Goal: Task Accomplishment & Management: Use online tool/utility

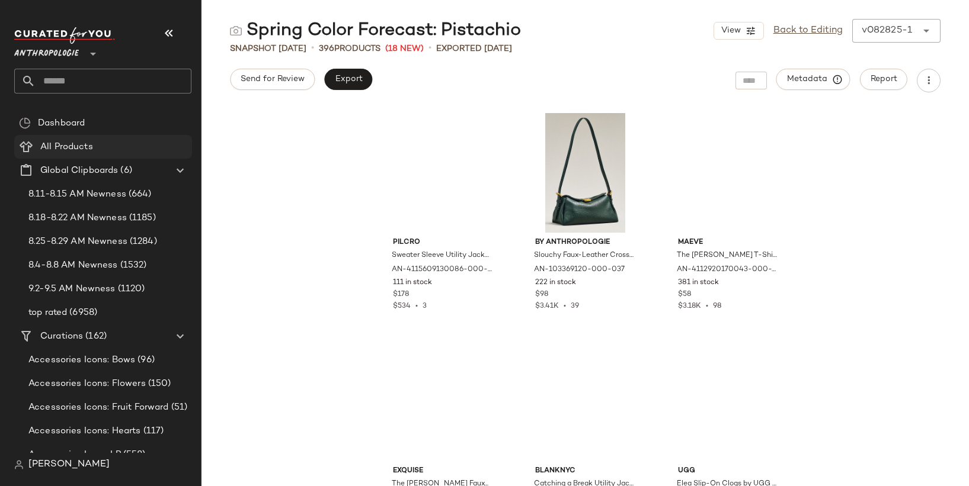
click at [52, 47] on span "Anthropologie" at bounding box center [46, 50] width 65 height 21
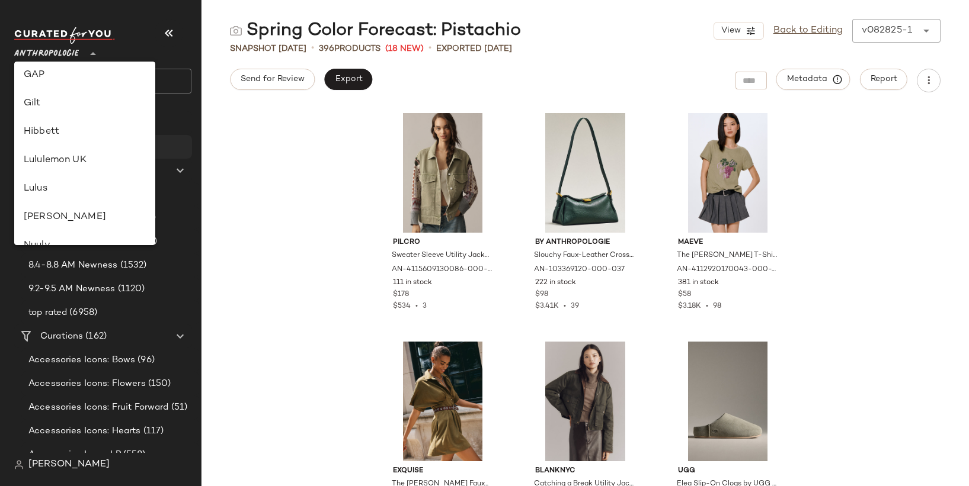
scroll to position [387, 0]
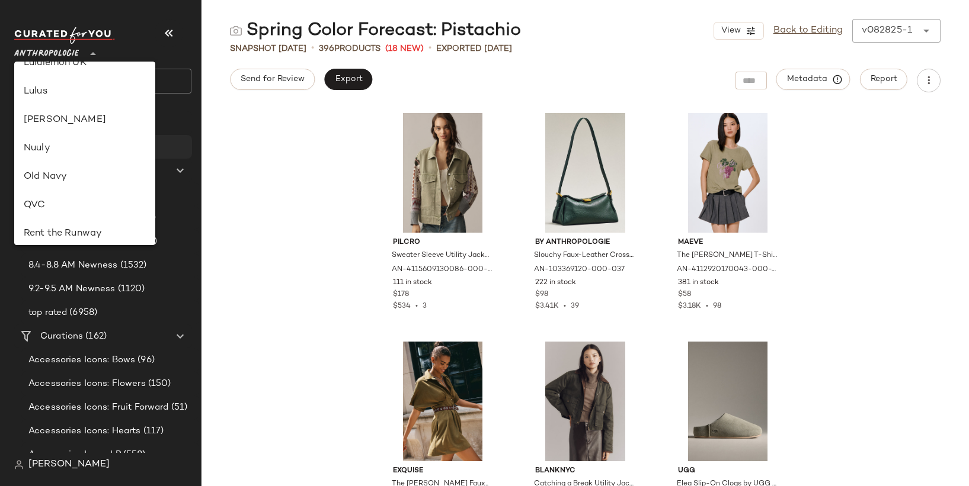
click at [91, 138] on div "Nuuly" at bounding box center [84, 149] width 141 height 28
type input "**"
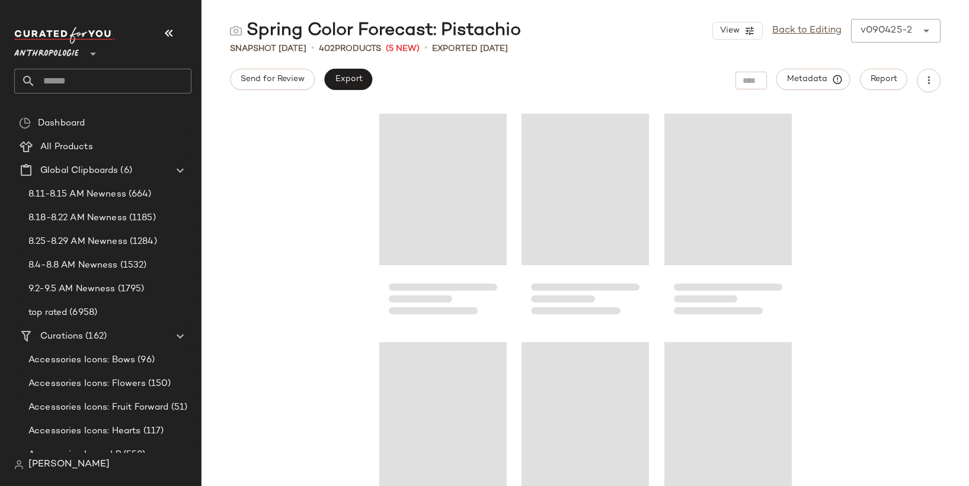
click at [72, 55] on span "Anthropologie" at bounding box center [46, 50] width 65 height 21
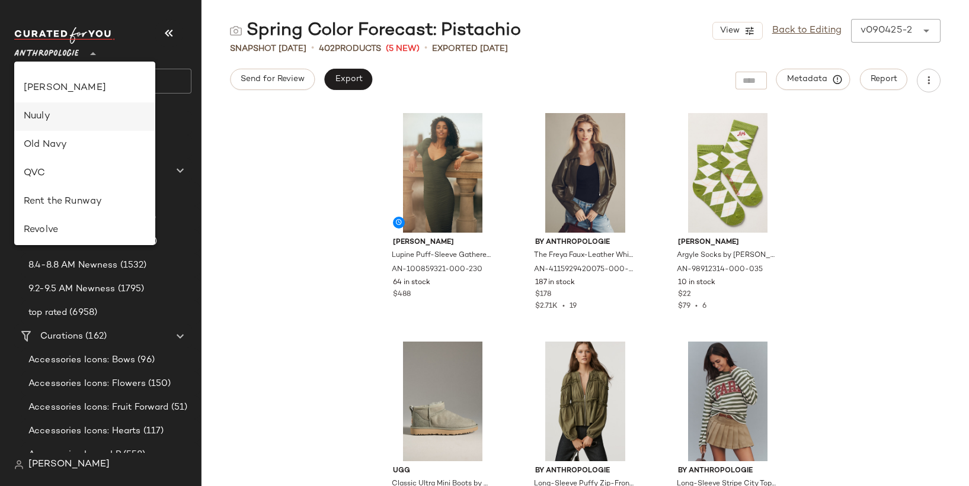
scroll to position [425, 0]
click at [70, 107] on div "Nuuly" at bounding box center [85, 111] width 122 height 14
type input "**"
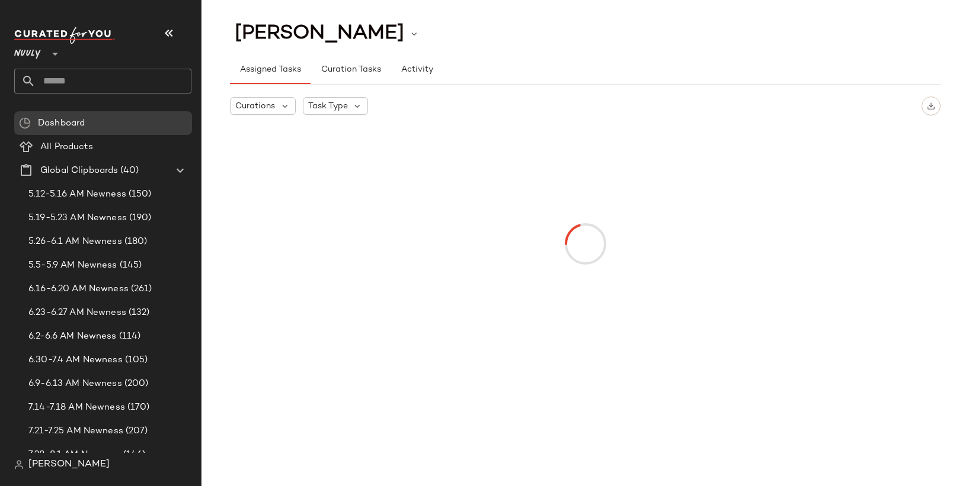
click at [76, 88] on input "text" at bounding box center [114, 81] width 156 height 25
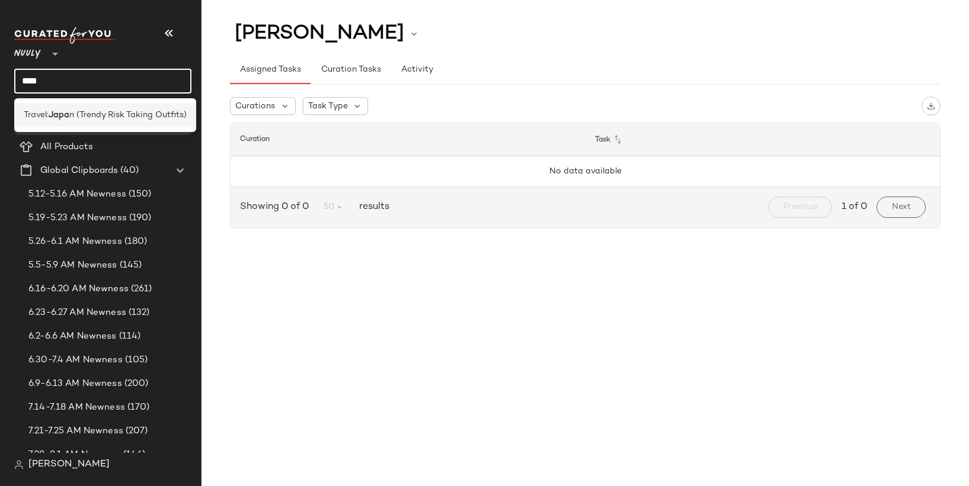
type input "****"
click at [98, 114] on span "n (Trendy Risk Taking Outfits)" at bounding box center [127, 115] width 117 height 12
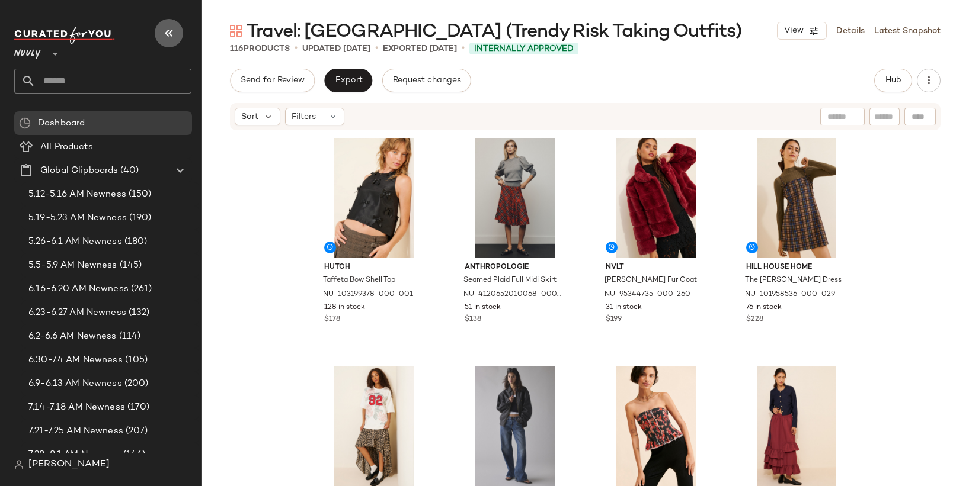
click at [172, 31] on icon "button" at bounding box center [169, 33] width 14 height 14
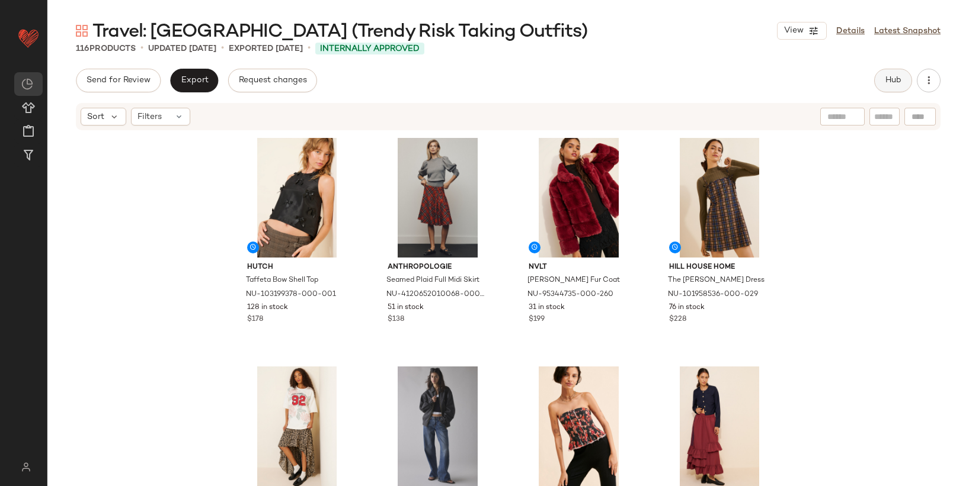
click at [903, 76] on button "Hub" at bounding box center [893, 81] width 38 height 24
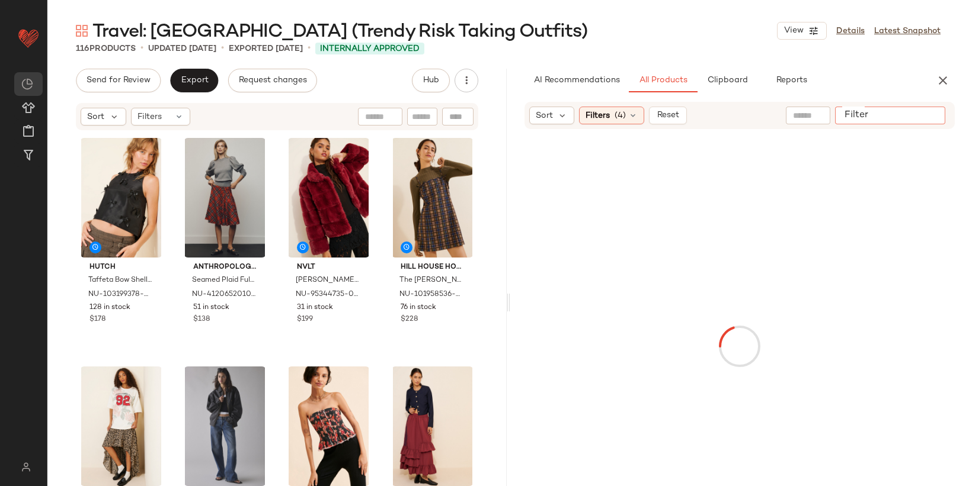
click at [927, 123] on div at bounding box center [890, 116] width 110 height 18
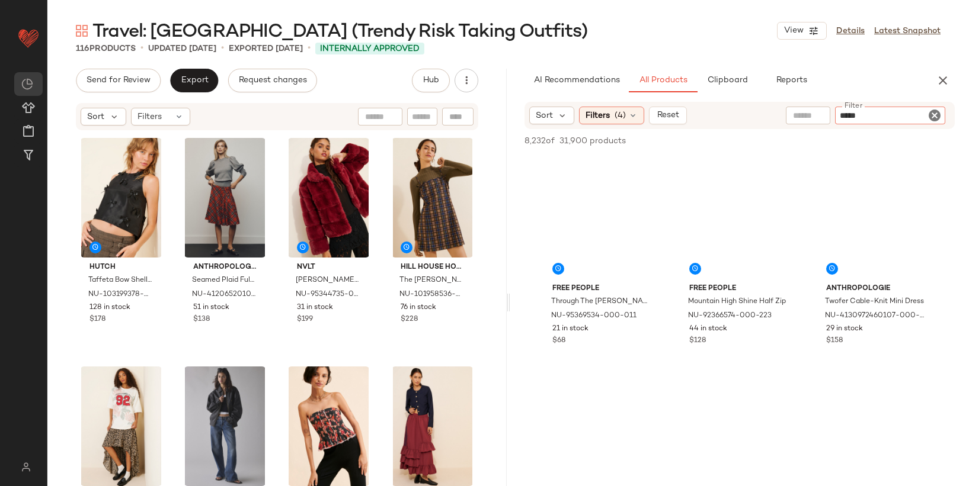
type input "******"
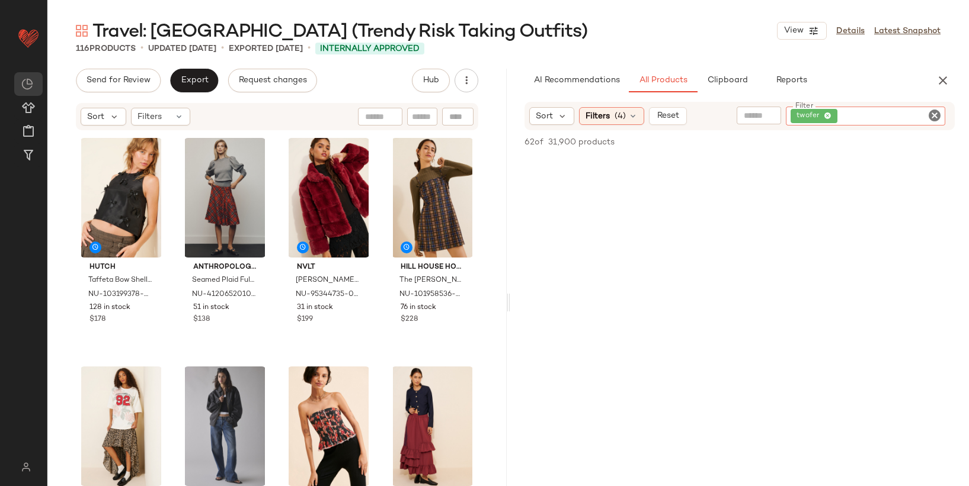
scroll to position [6748, 0]
click at [937, 116] on icon "Clear Filter" at bounding box center [934, 115] width 14 height 14
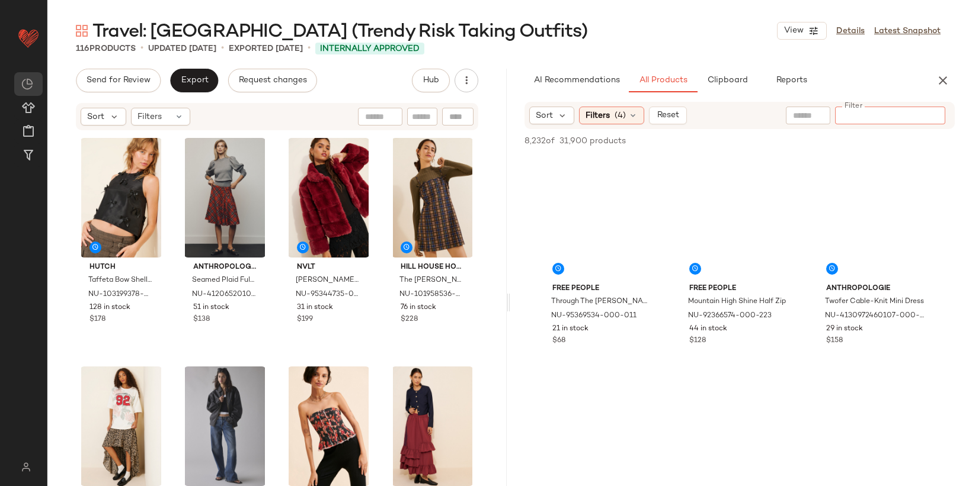
paste input "**********"
type input "**********"
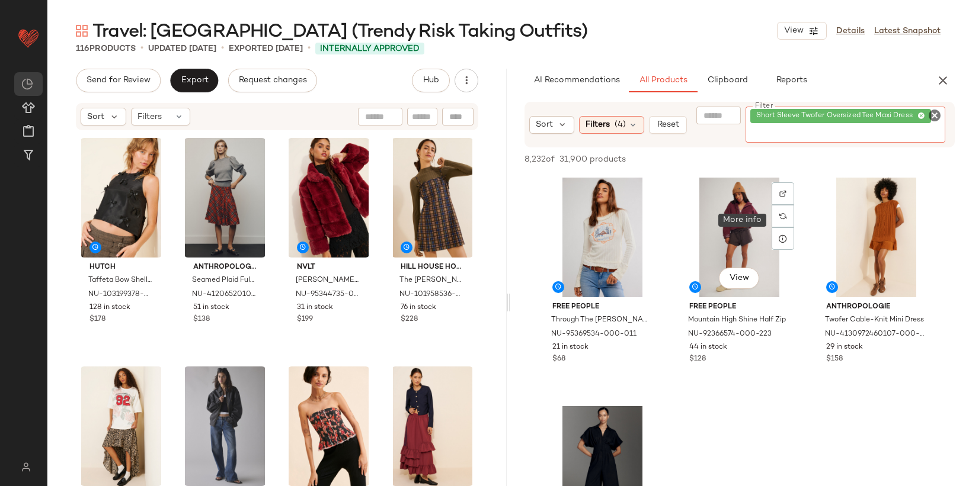
scroll to position [0, 0]
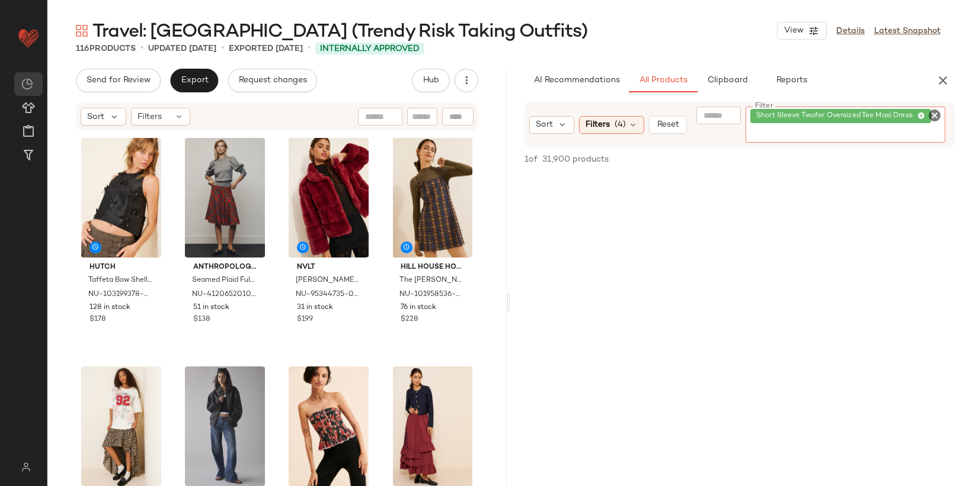
click at [935, 117] on icon "Clear Filter" at bounding box center [934, 115] width 14 height 14
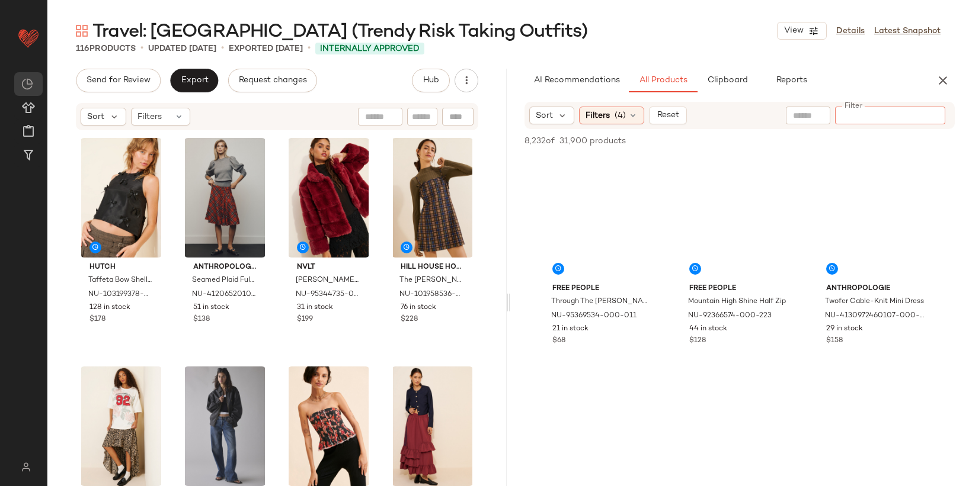
click at [802, 116] on input "text" at bounding box center [808, 116] width 30 height 12
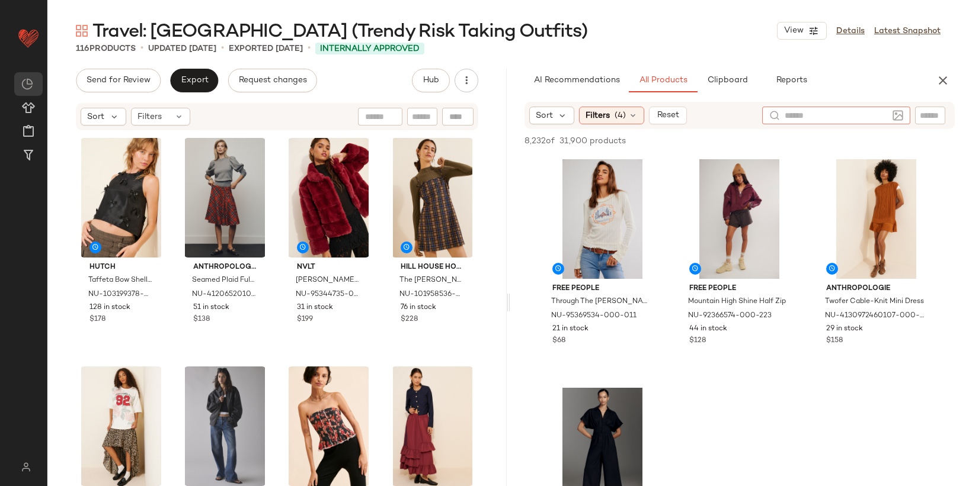
paste input "**********"
type input "**********"
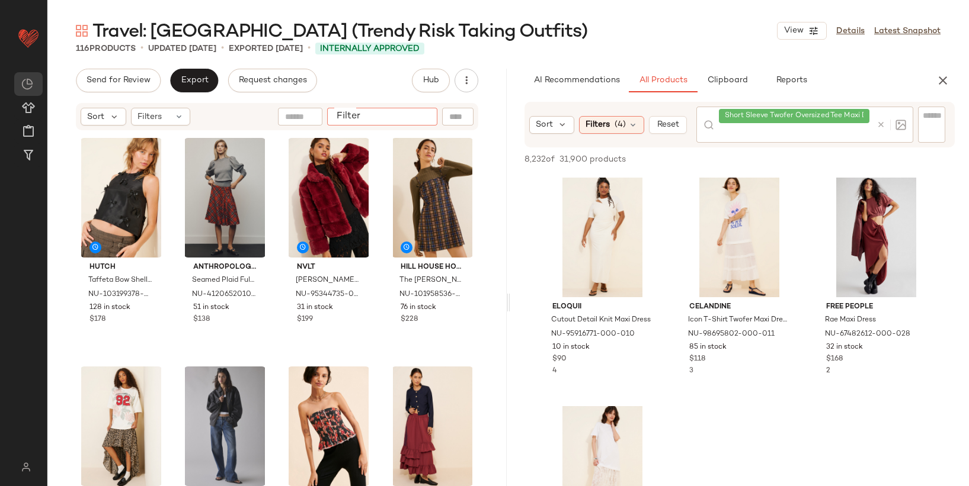
click at [420, 117] on input "Filter" at bounding box center [382, 117] width 101 height 12
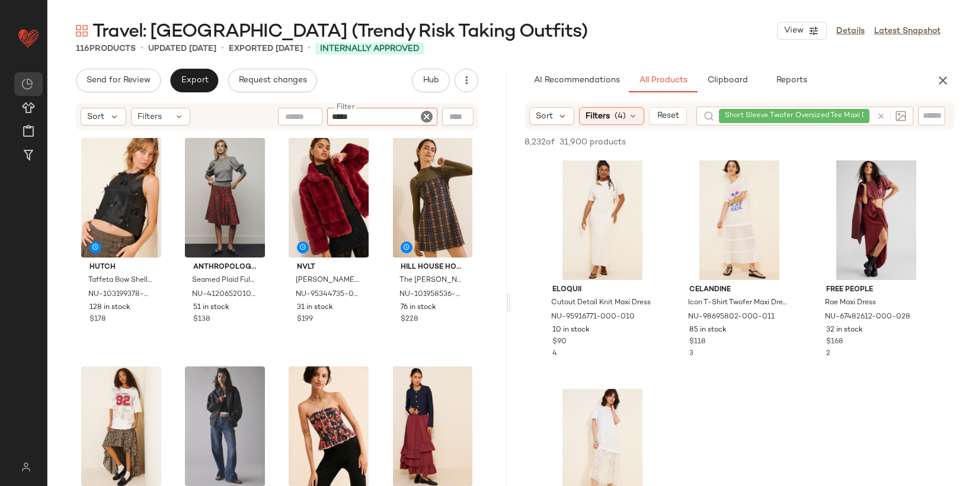
type input "******"
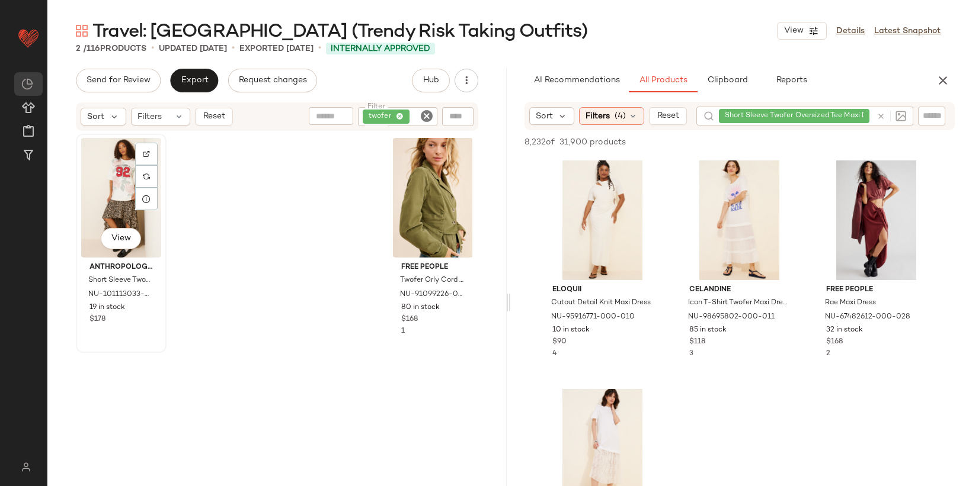
click at [107, 204] on div "View" at bounding box center [121, 198] width 82 height 120
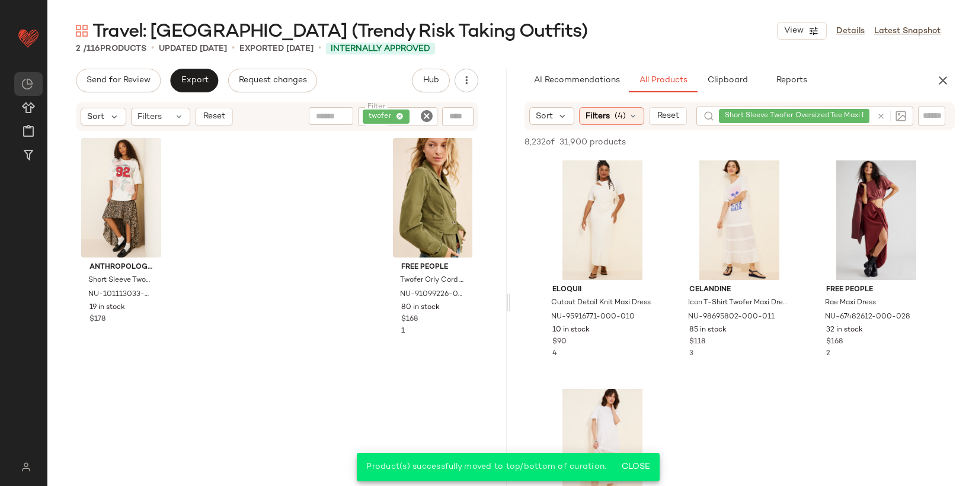
click at [422, 121] on icon "Clear Filter" at bounding box center [427, 116] width 14 height 14
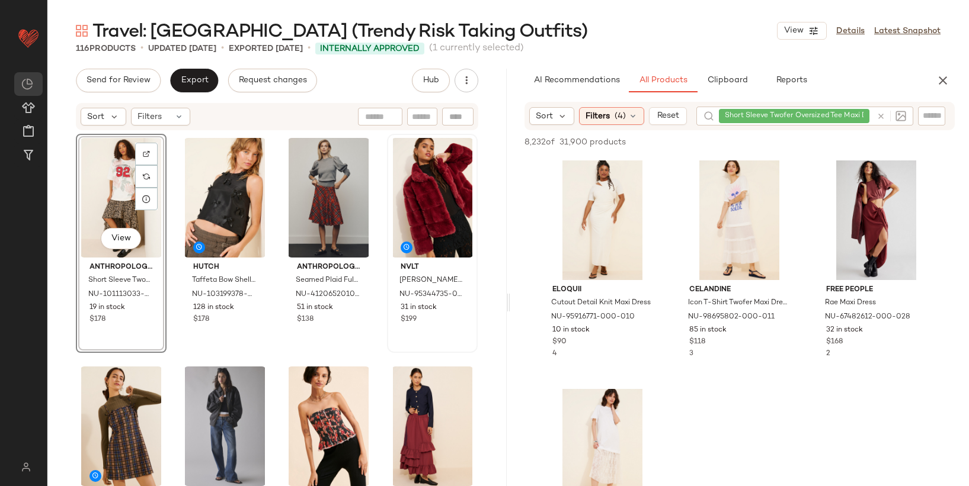
drag, startPoint x: 120, startPoint y: 197, endPoint x: 404, endPoint y: 214, distance: 284.3
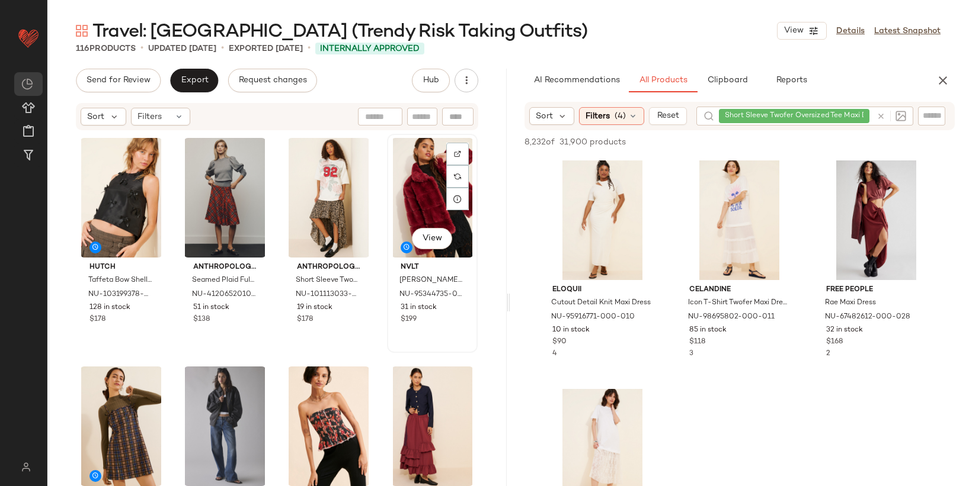
click at [419, 184] on div "View" at bounding box center [432, 198] width 82 height 120
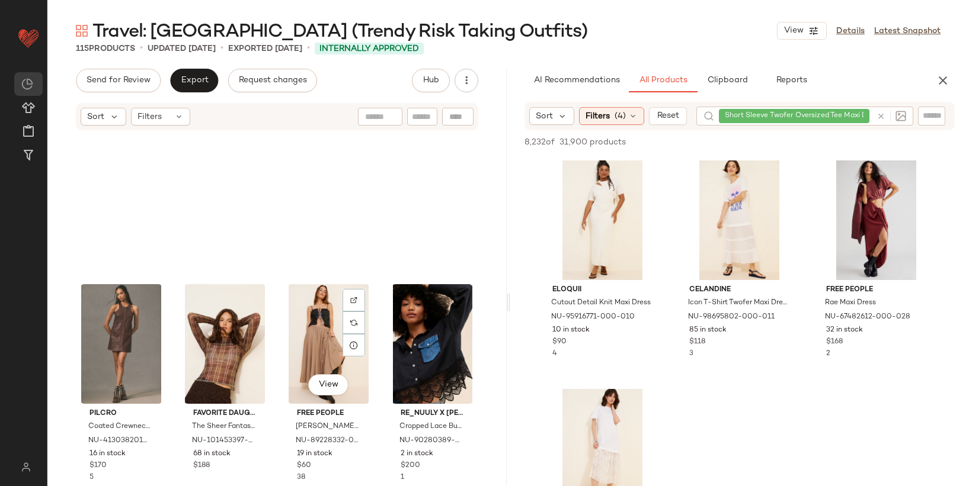
scroll to position [1720, 0]
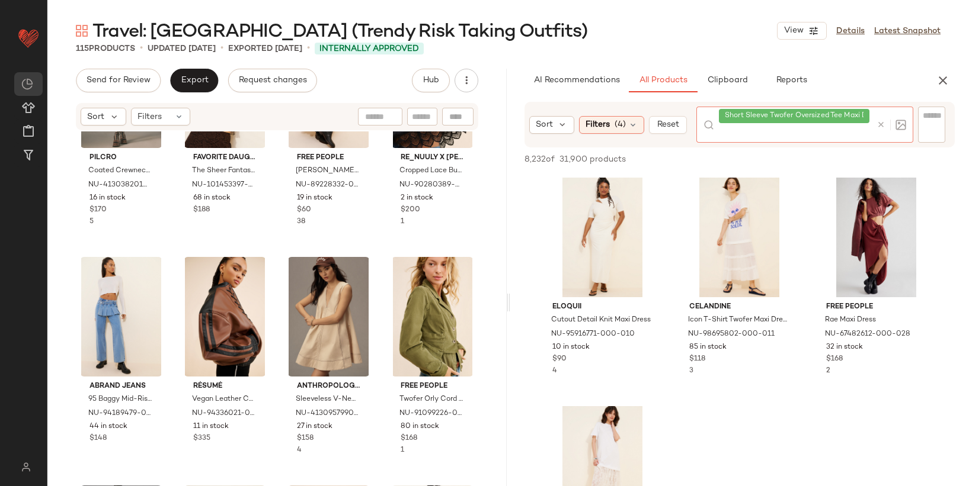
click at [881, 118] on div at bounding box center [889, 125] width 34 height 36
click at [884, 119] on div at bounding box center [889, 125] width 34 height 36
click at [884, 123] on icon at bounding box center [880, 124] width 9 height 9
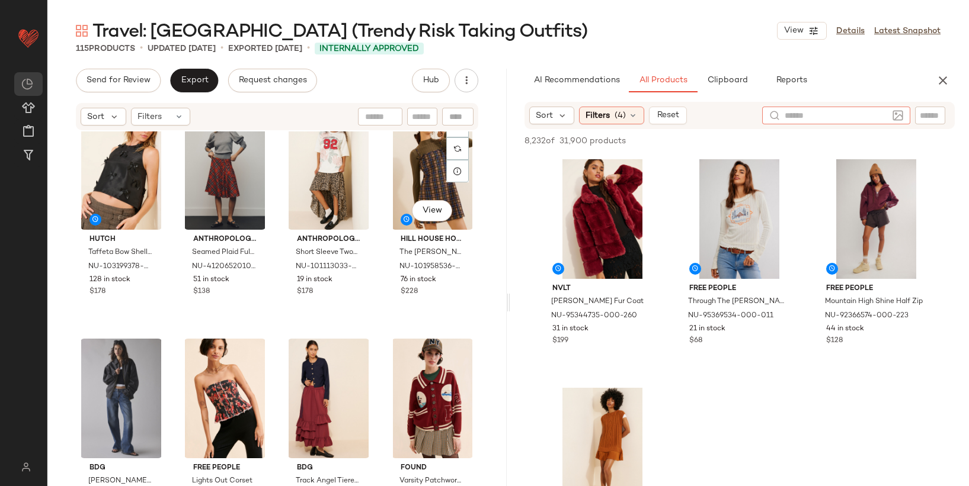
scroll to position [36, 0]
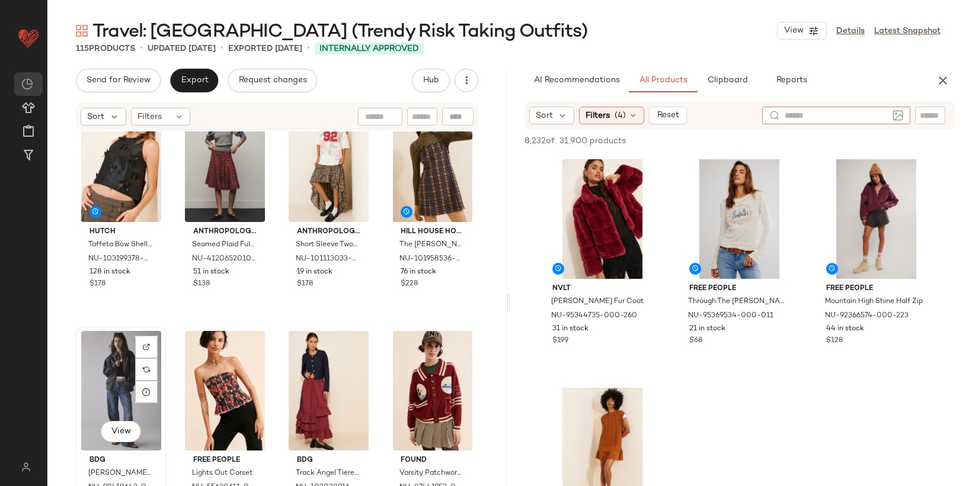
click at [106, 372] on div "View" at bounding box center [121, 391] width 82 height 120
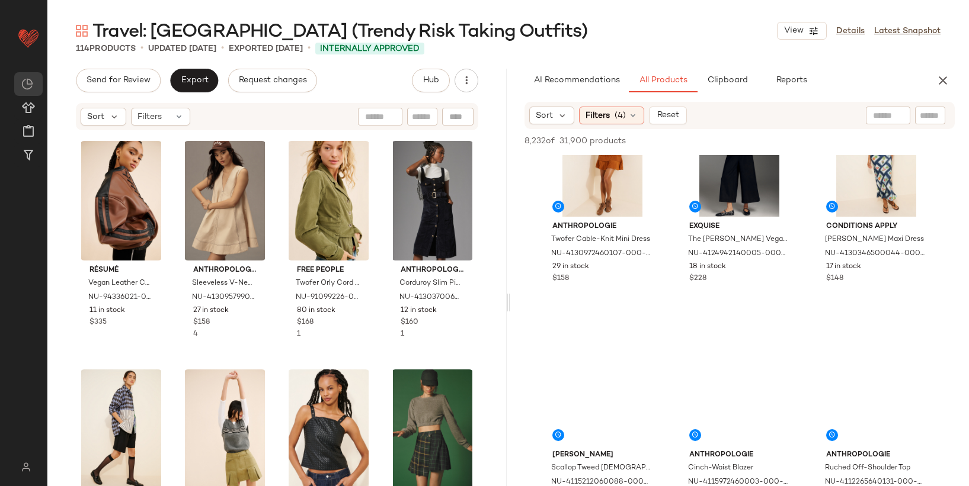
scroll to position [293, 0]
click at [531, 115] on div "Sort" at bounding box center [552, 116] width 46 height 18
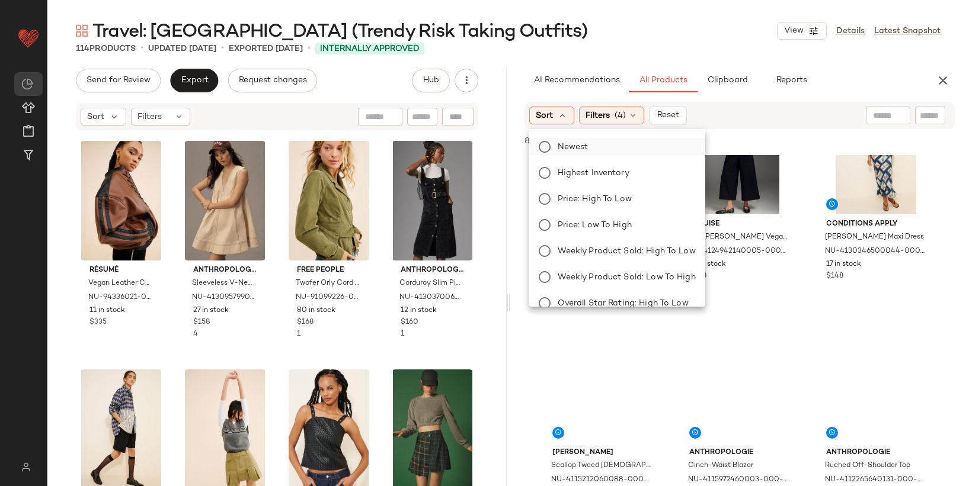
click at [558, 141] on span "Newest" at bounding box center [573, 147] width 31 height 12
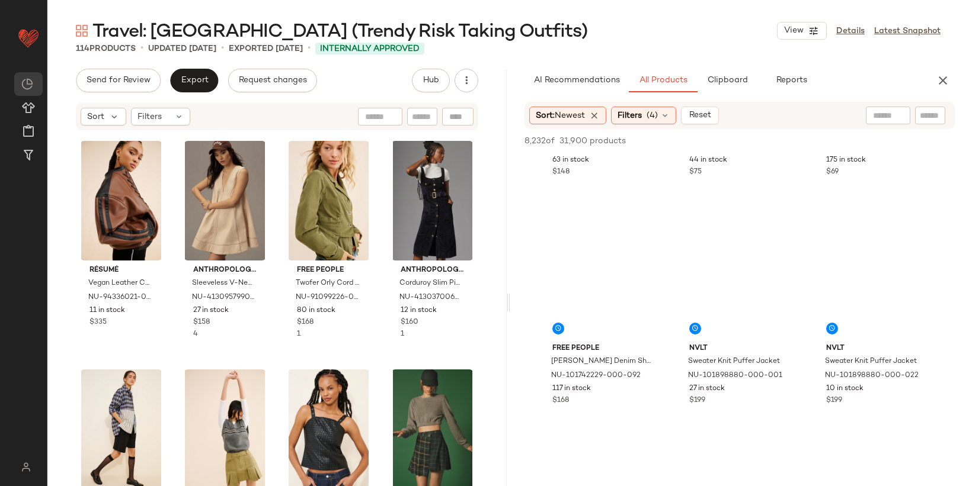
scroll to position [1085, 0]
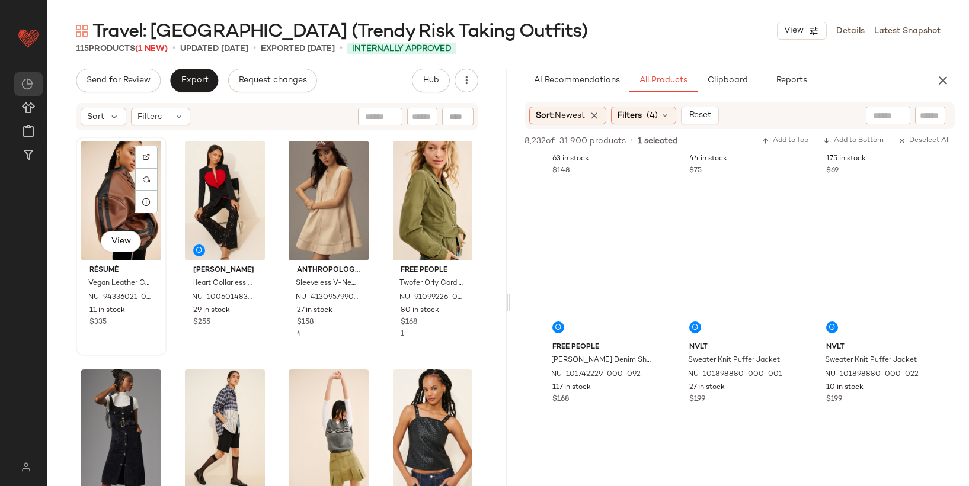
click at [126, 200] on div "View" at bounding box center [121, 201] width 82 height 120
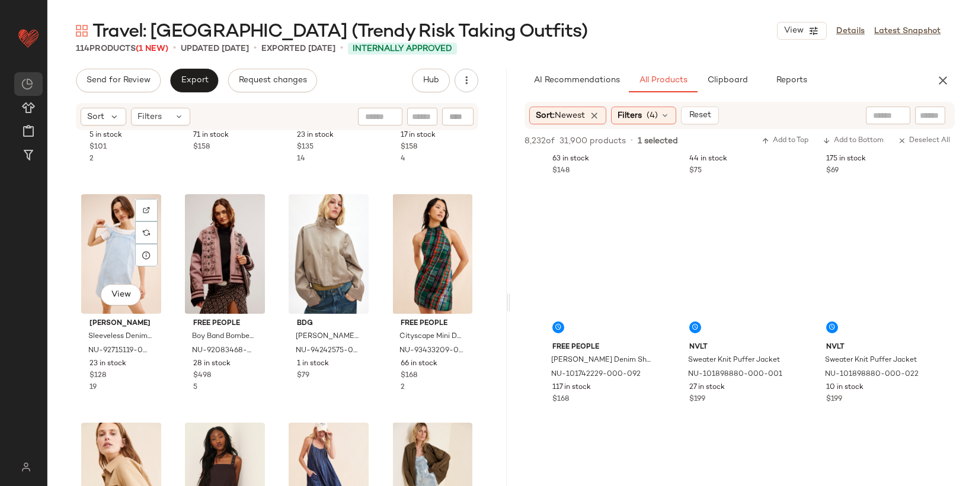
scroll to position [2699, 0]
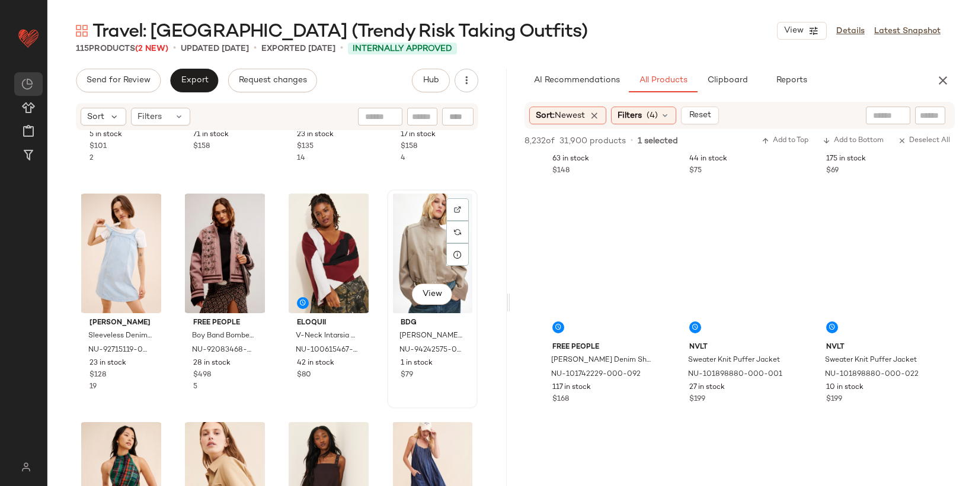
click at [422, 262] on div "View" at bounding box center [432, 254] width 82 height 120
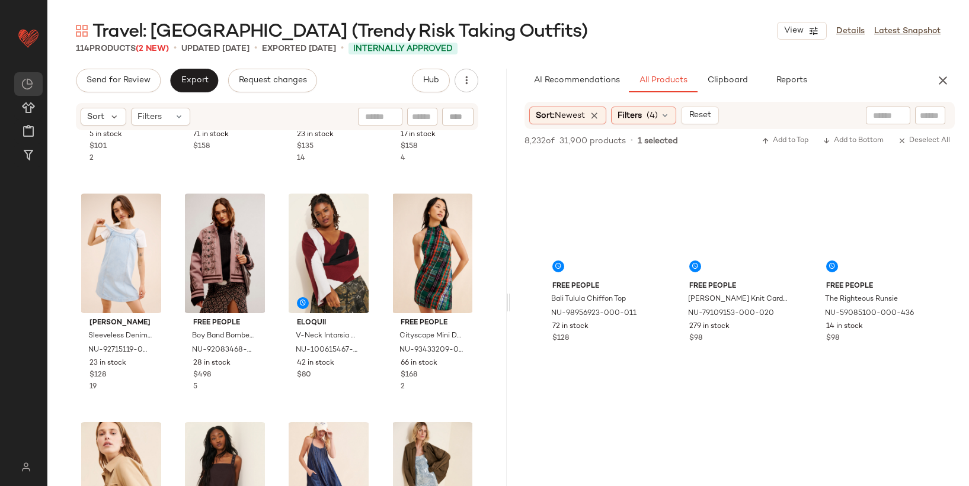
scroll to position [1596, 0]
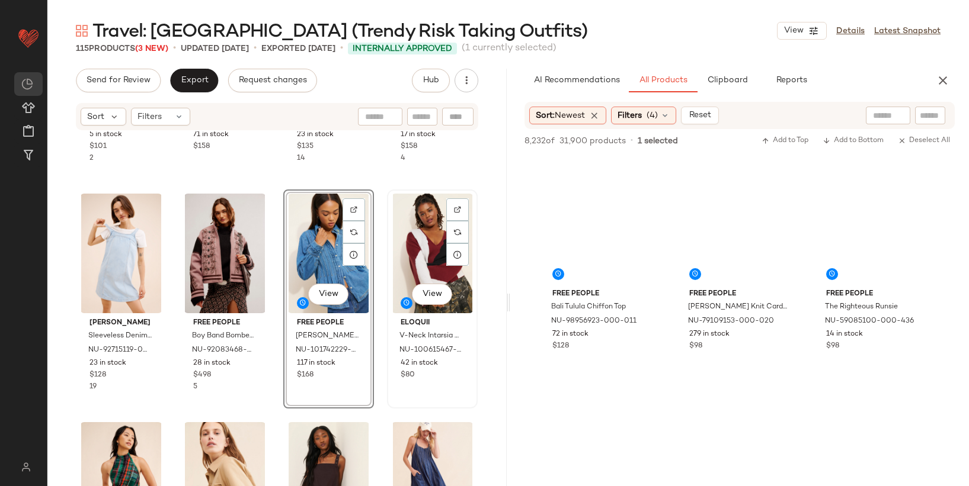
click at [421, 251] on div "View" at bounding box center [432, 254] width 82 height 120
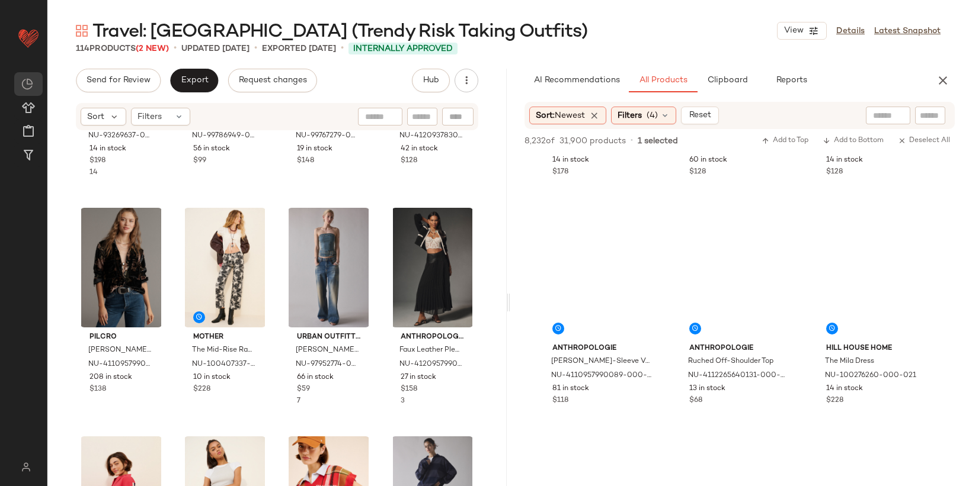
scroll to position [2248, 0]
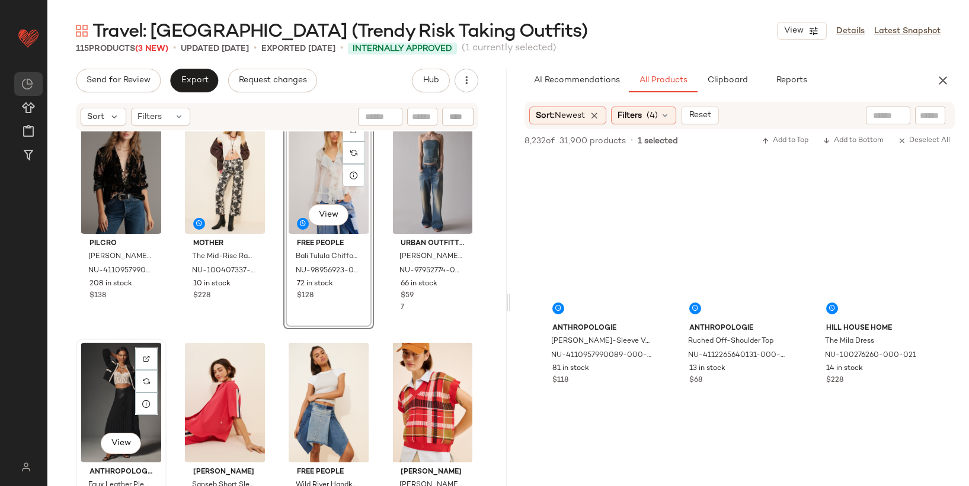
scroll to position [748, 0]
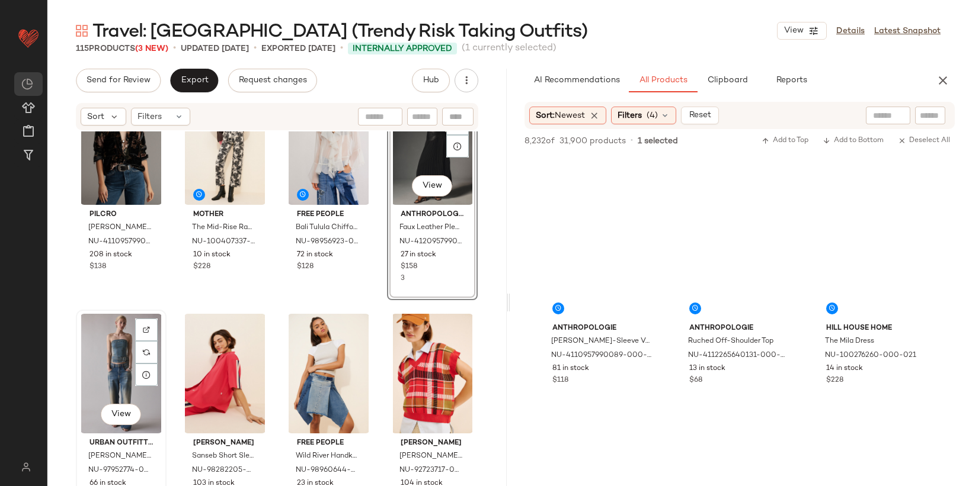
click at [116, 374] on div "View" at bounding box center [121, 374] width 82 height 120
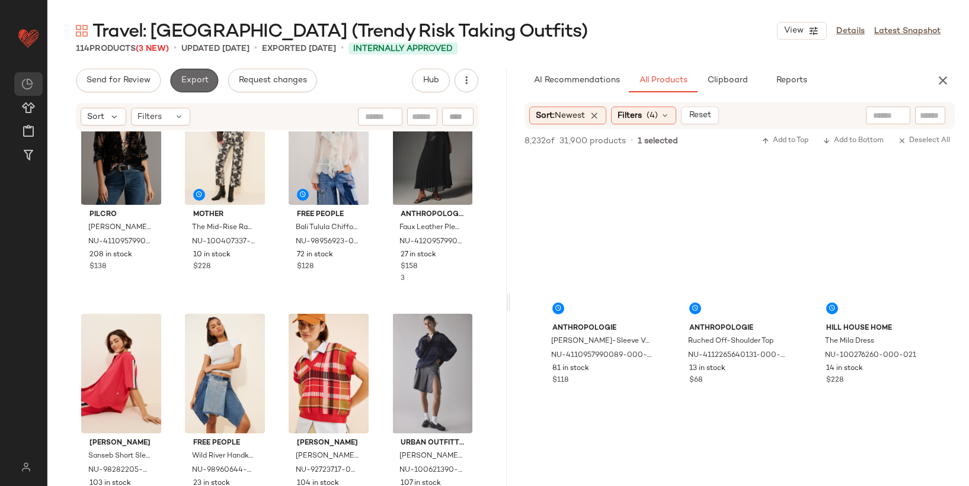
click at [202, 82] on span "Export" at bounding box center [194, 80] width 28 height 9
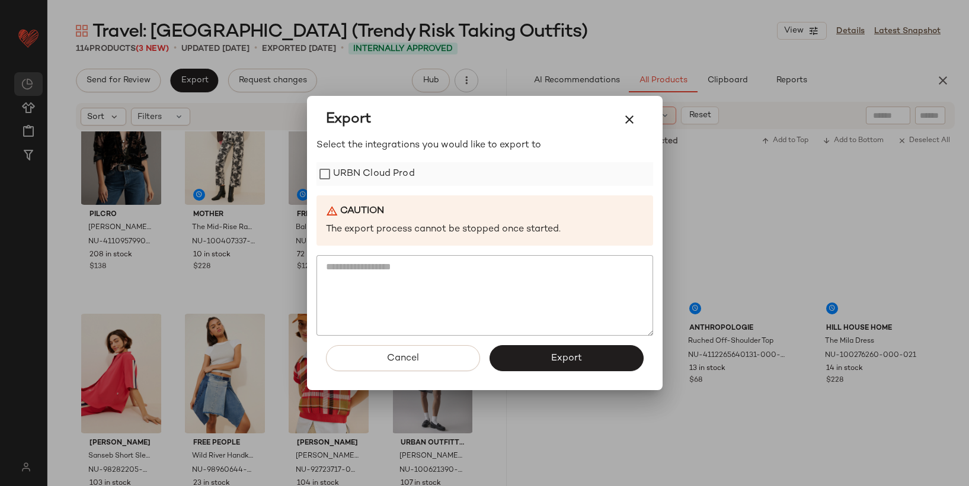
click at [368, 177] on label "URBN Cloud Prod" at bounding box center [374, 174] width 82 height 24
click at [547, 356] on button "Export" at bounding box center [566, 358] width 154 height 26
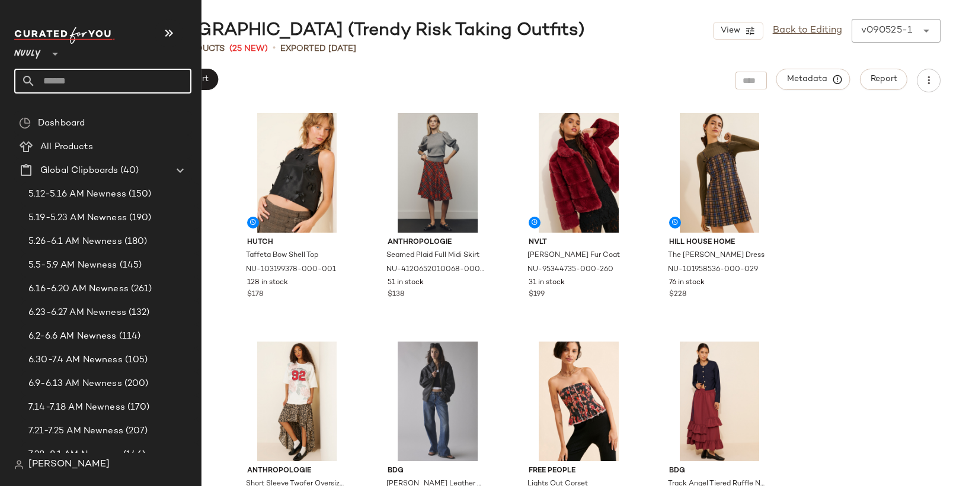
click at [68, 77] on input "text" at bounding box center [114, 81] width 156 height 25
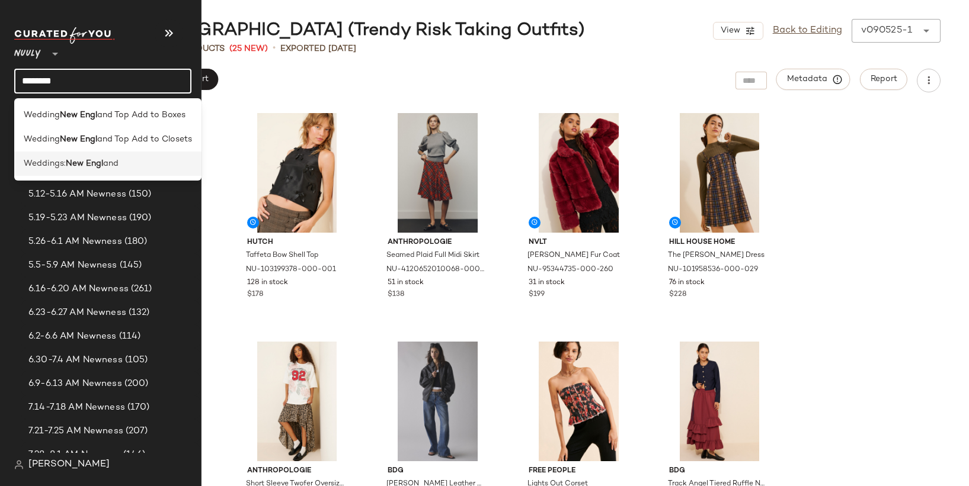
type input "********"
click at [90, 165] on b "New Engl" at bounding box center [84, 164] width 37 height 12
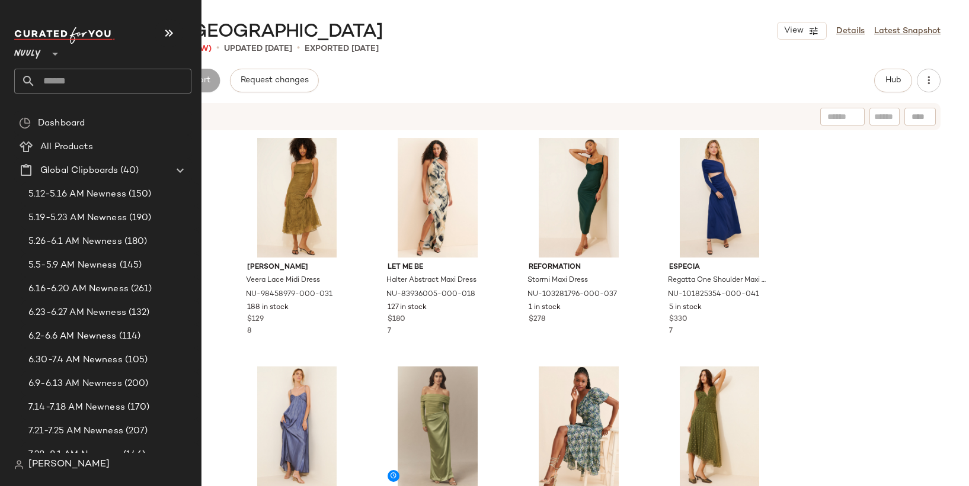
click at [64, 77] on input "text" at bounding box center [114, 81] width 156 height 25
type input "*******"
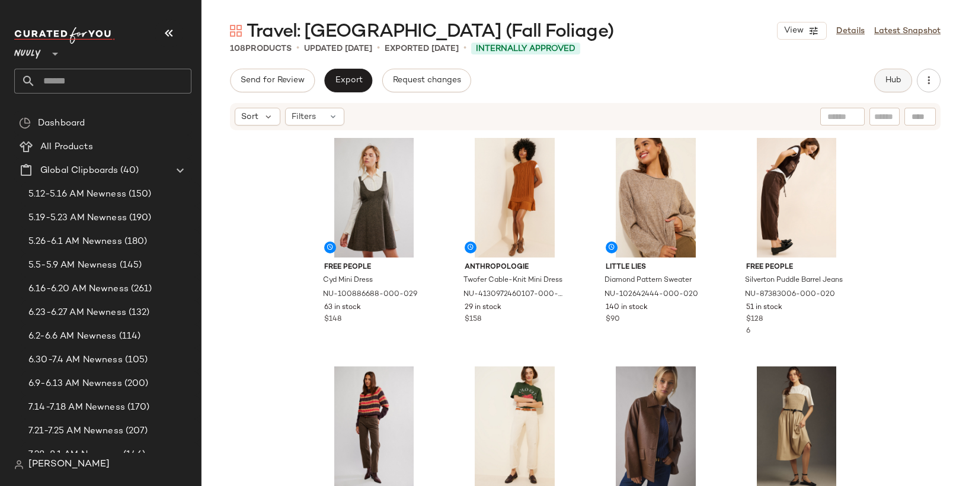
click at [900, 82] on span "Hub" at bounding box center [893, 80] width 17 height 9
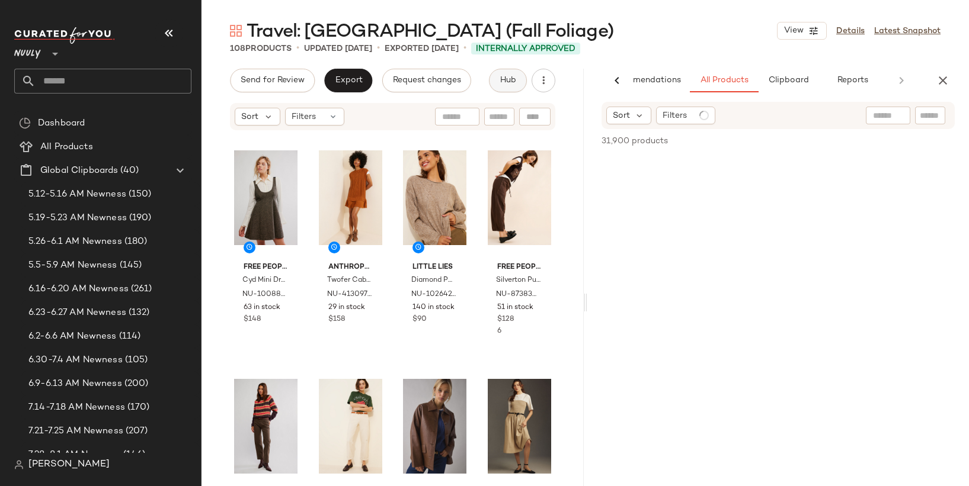
scroll to position [0, 47]
click at [889, 118] on div at bounding box center [896, 116] width 34 height 19
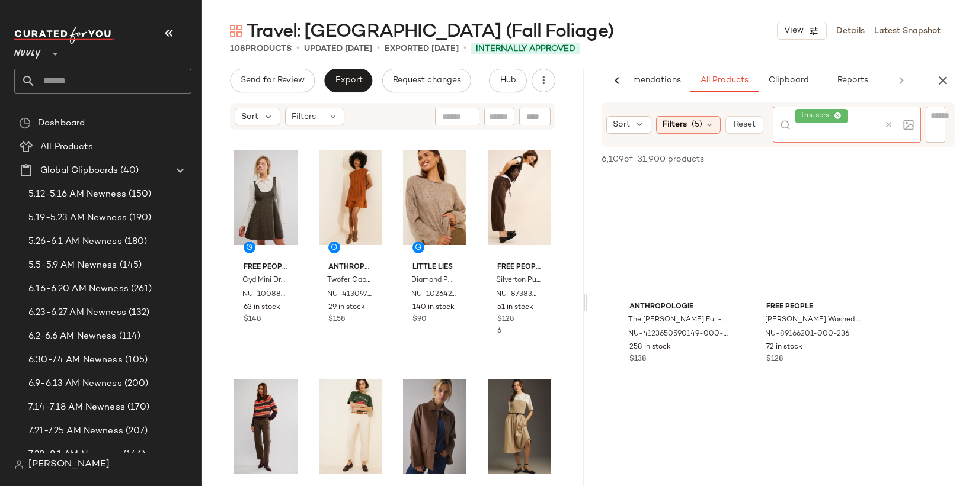
click at [888, 114] on div at bounding box center [896, 125] width 34 height 36
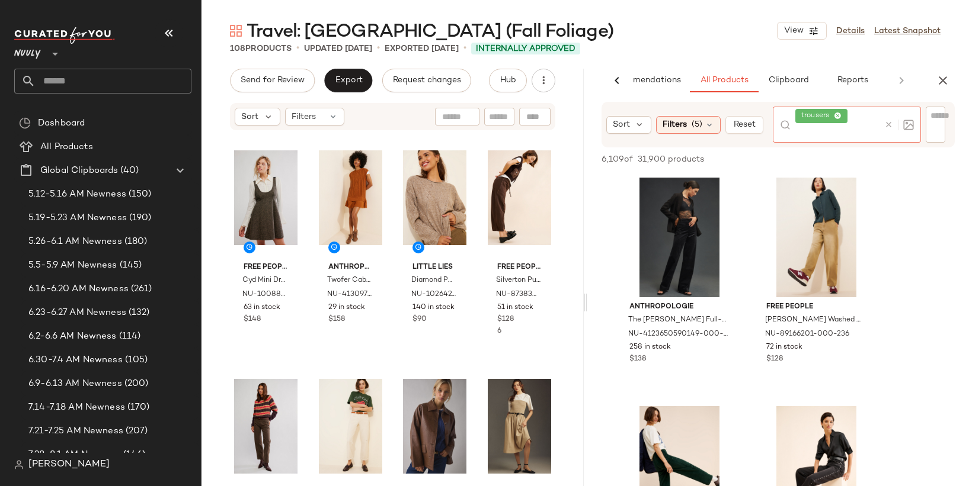
click at [891, 127] on icon at bounding box center [888, 124] width 9 height 9
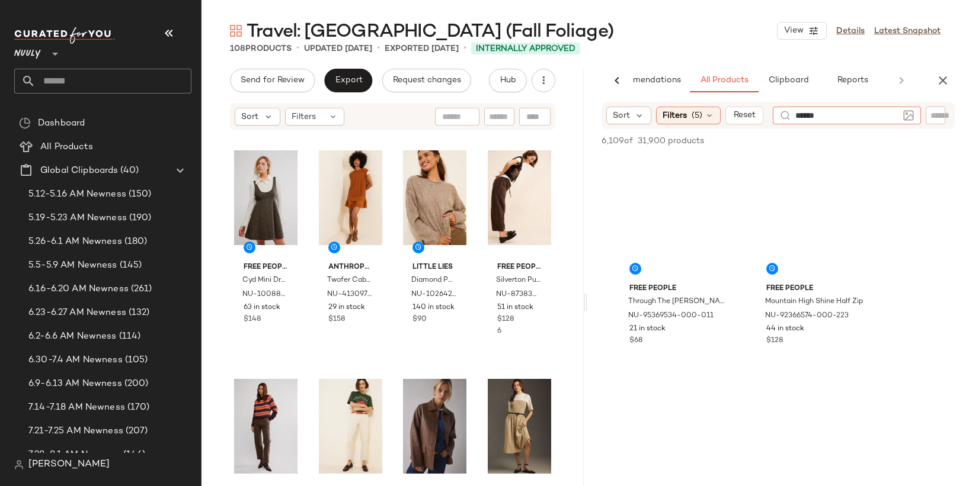
type input "*******"
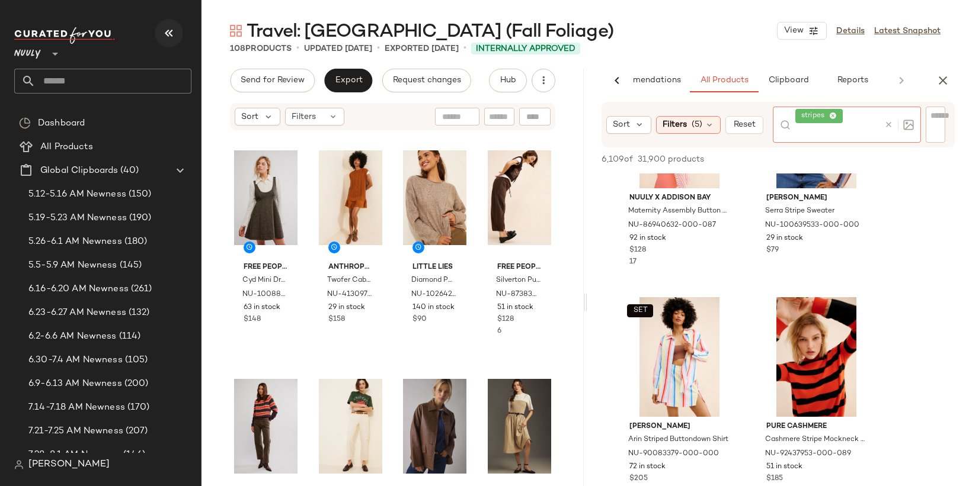
scroll to position [338, 0]
click at [161, 30] on button "button" at bounding box center [169, 33] width 28 height 28
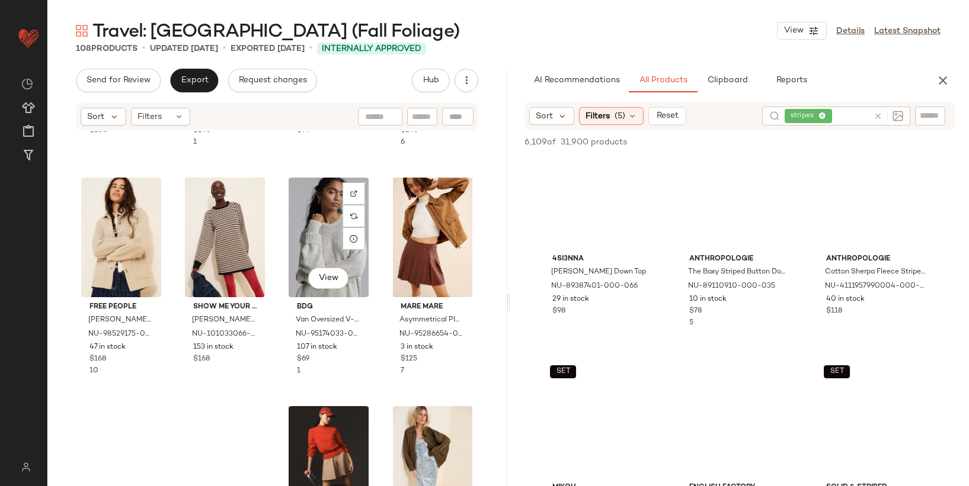
scroll to position [429, 0]
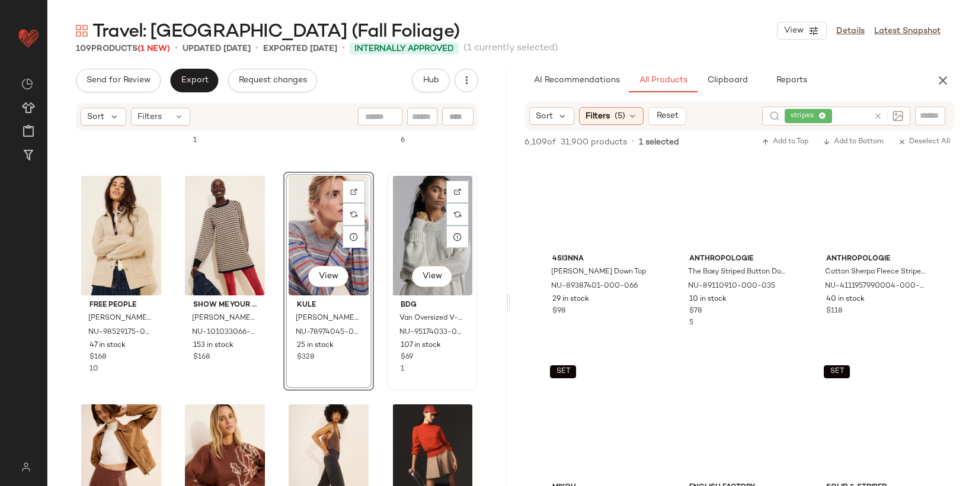
click at [424, 235] on div "View" at bounding box center [432, 236] width 82 height 120
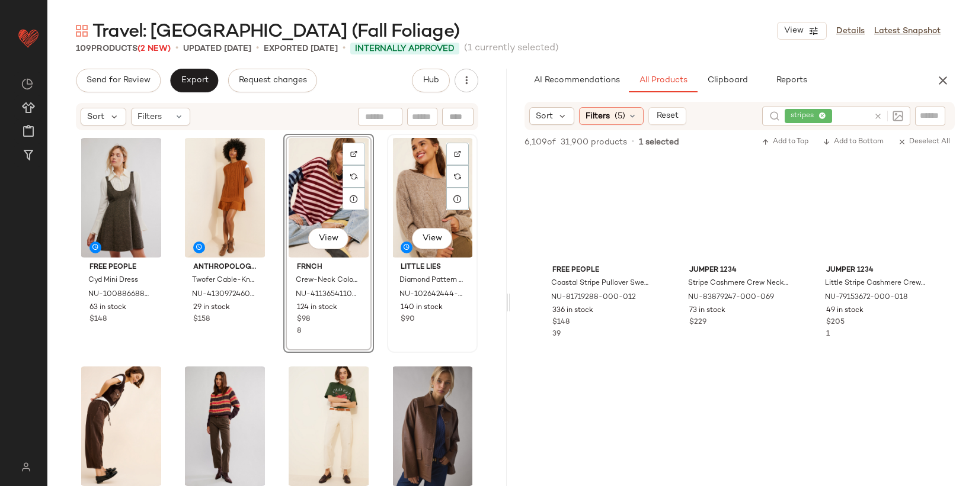
click at [422, 199] on div "View" at bounding box center [432, 198] width 82 height 120
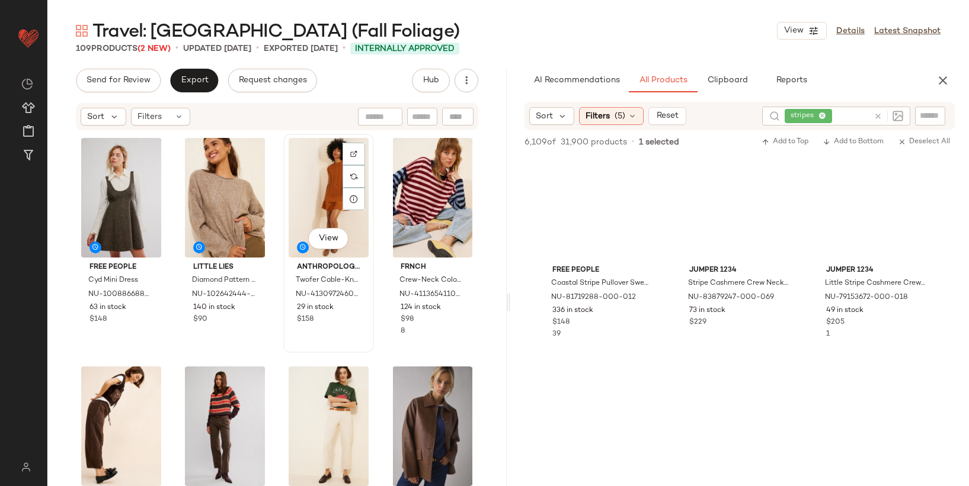
click at [309, 197] on div "View" at bounding box center [328, 198] width 82 height 120
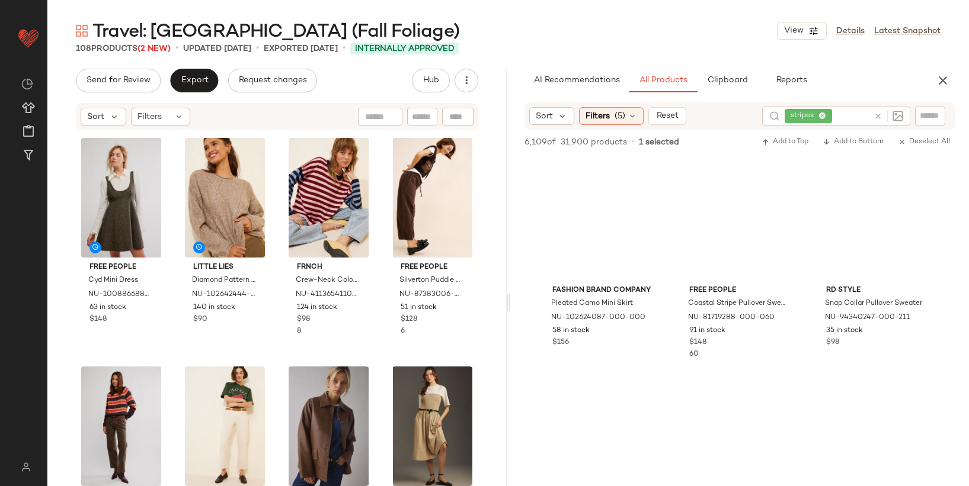
scroll to position [3431, 0]
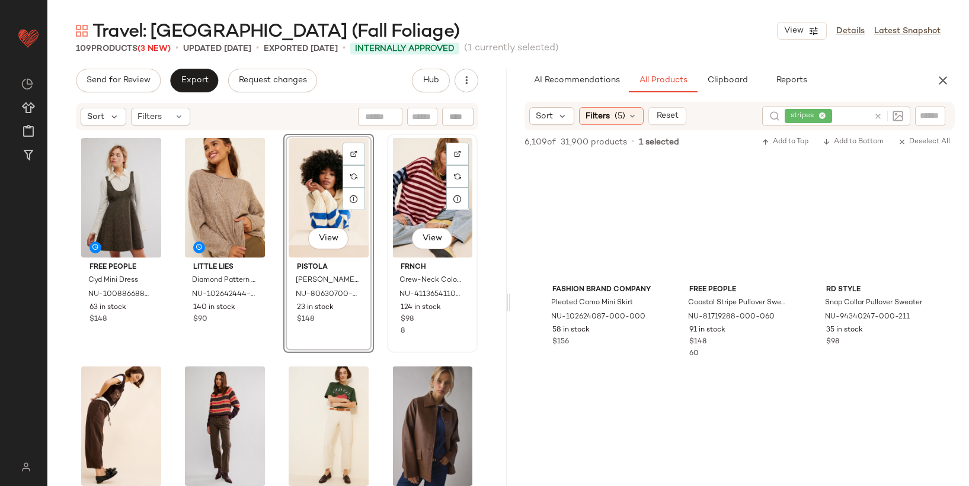
click at [408, 197] on div "View" at bounding box center [432, 198] width 82 height 120
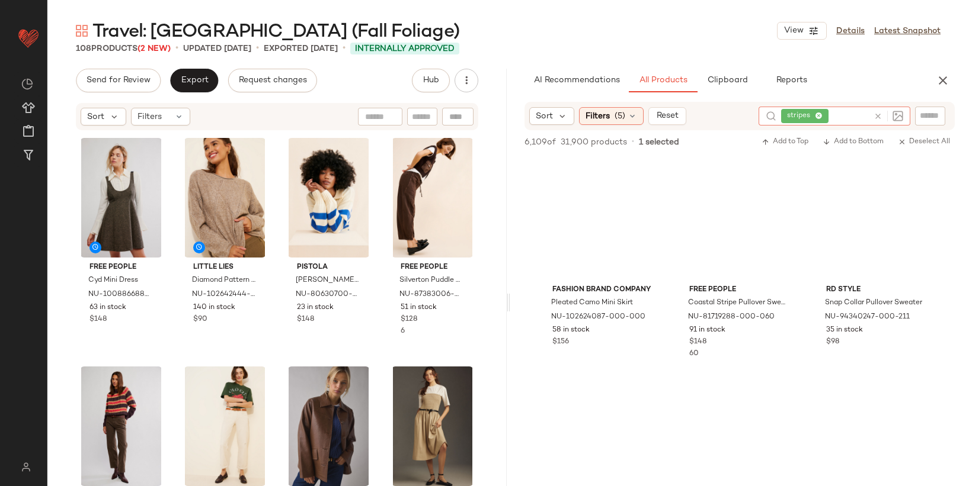
click at [878, 116] on icon at bounding box center [877, 116] width 9 height 9
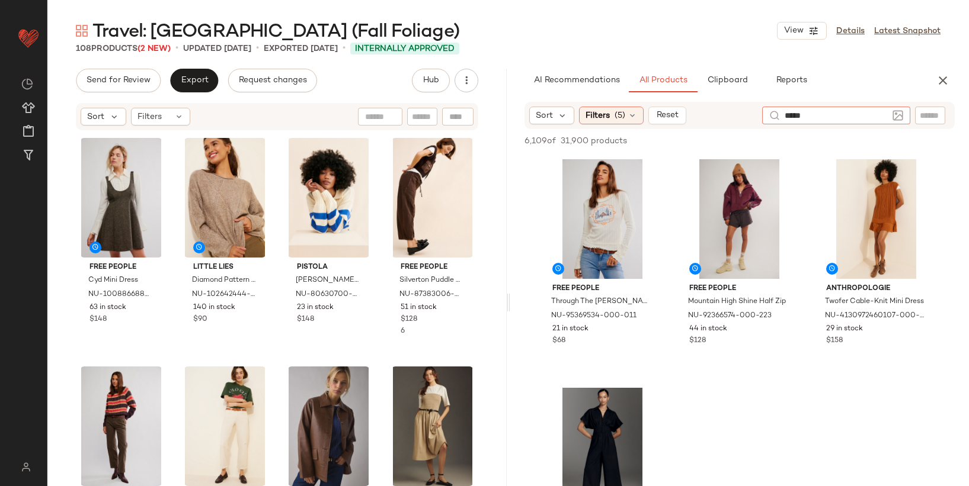
type input "******"
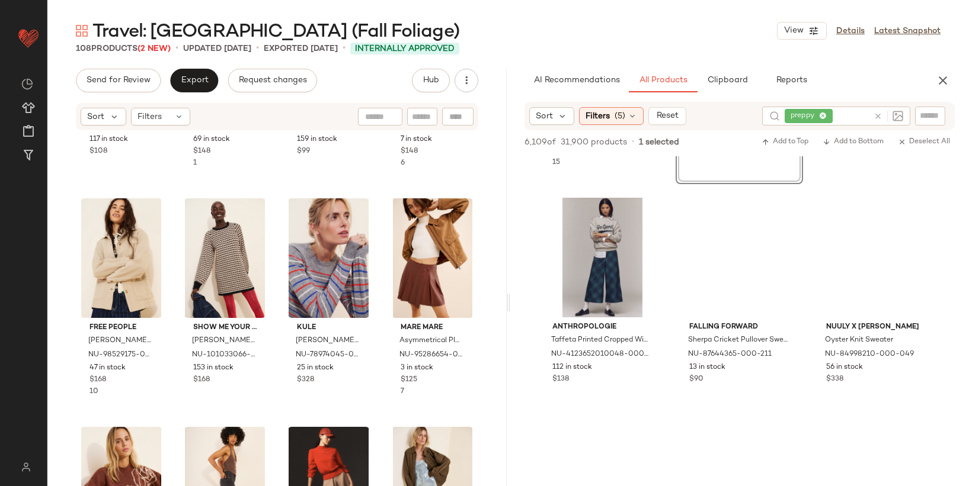
scroll to position [406, 0]
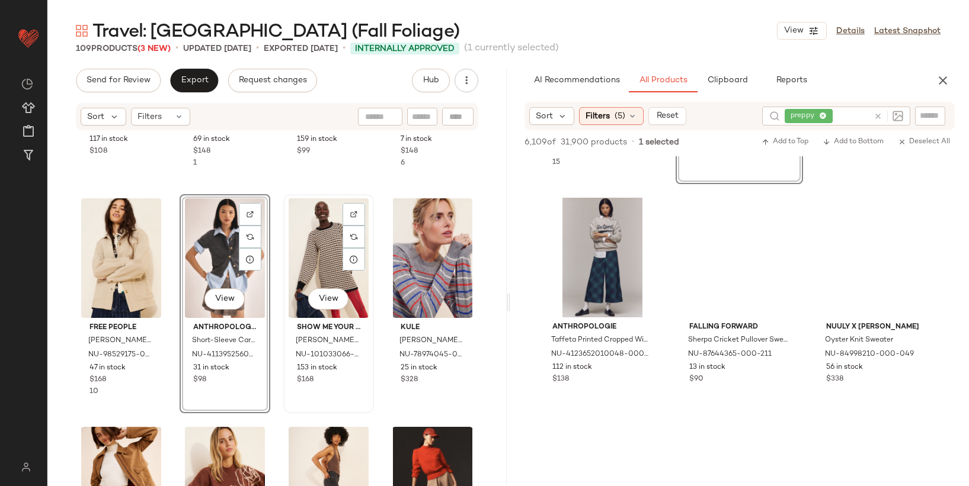
click at [332, 227] on div "View" at bounding box center [328, 259] width 82 height 120
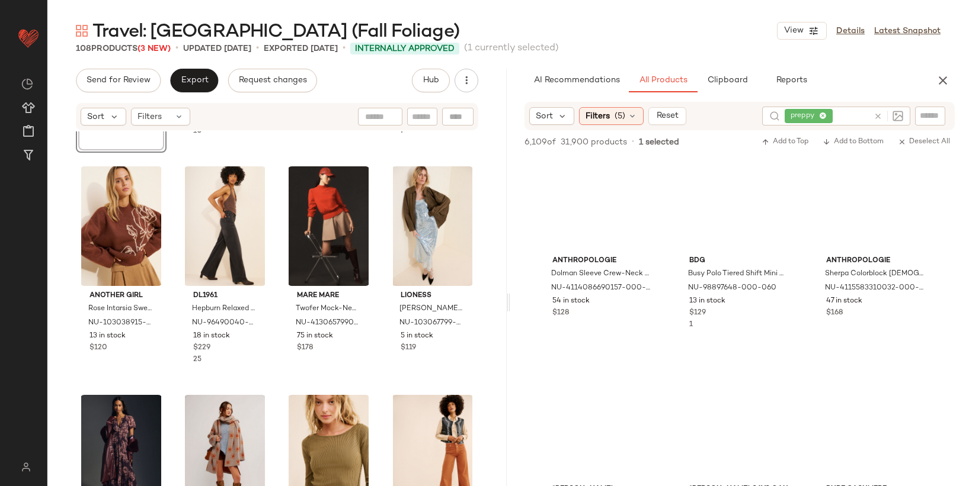
scroll to position [946, 0]
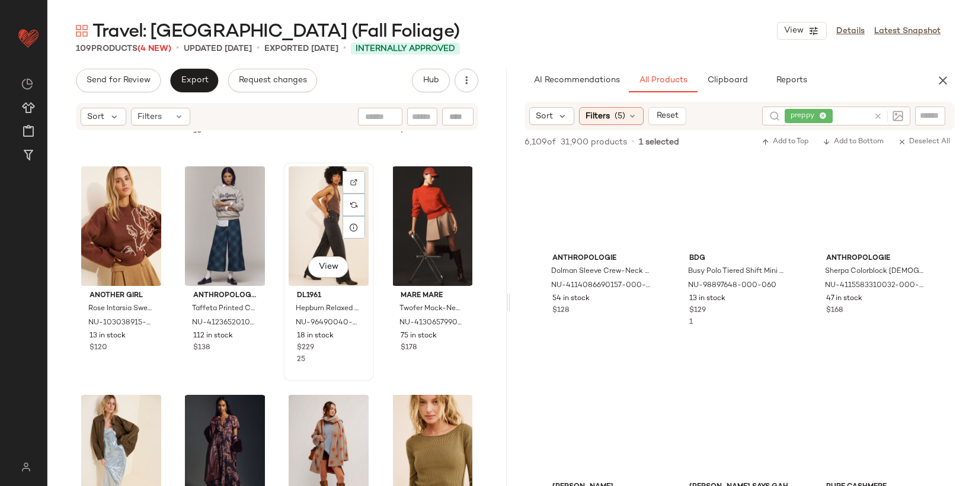
click at [325, 210] on div "View" at bounding box center [328, 227] width 82 height 120
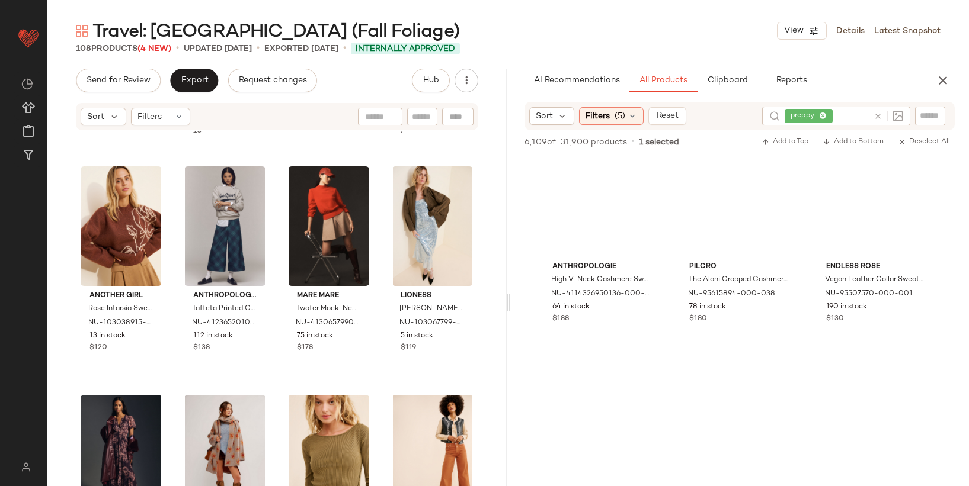
scroll to position [2495, 0]
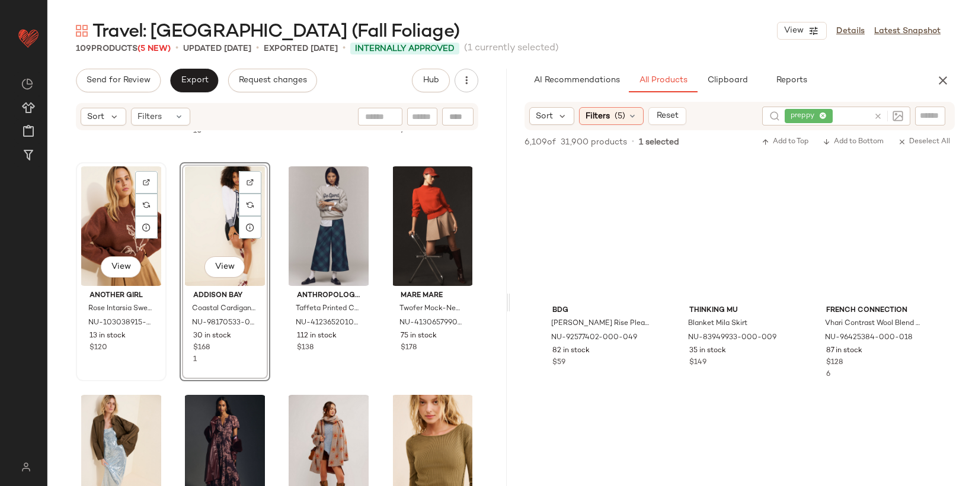
click at [105, 221] on div "View" at bounding box center [121, 227] width 82 height 120
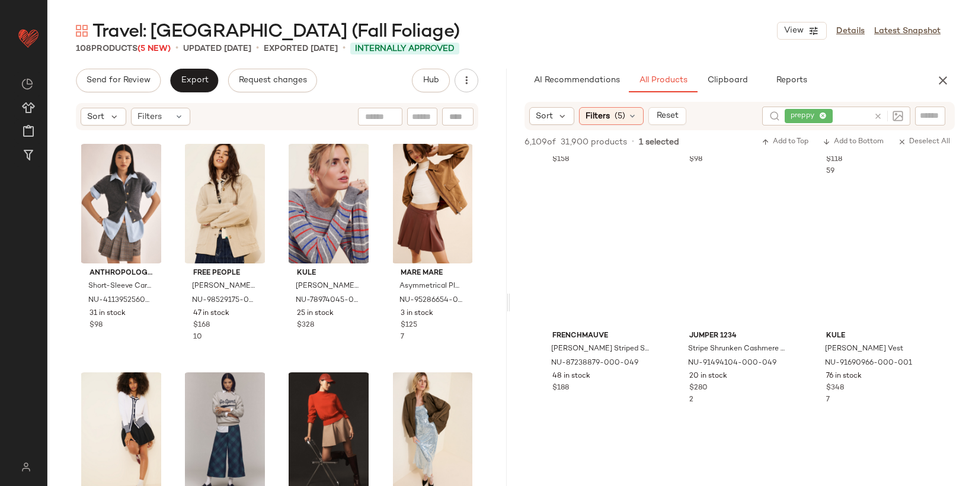
scroll to position [3186, 0]
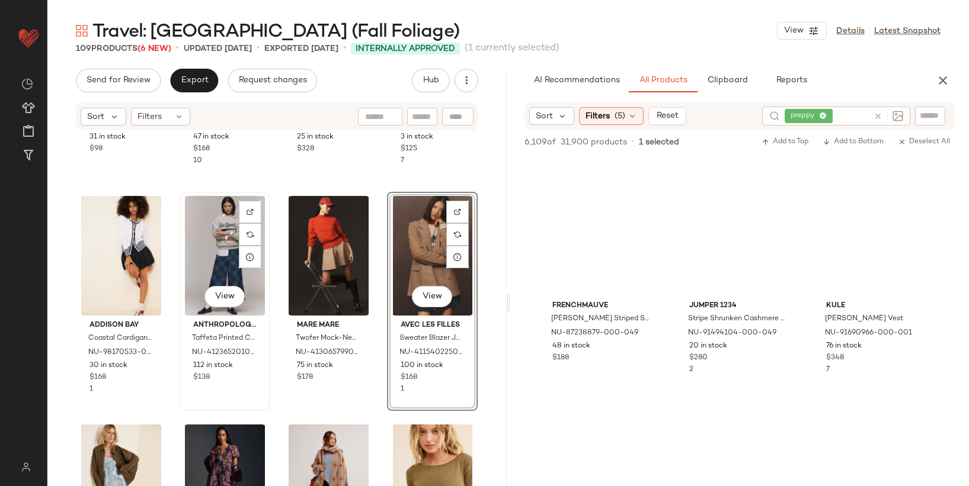
scroll to position [639, 0]
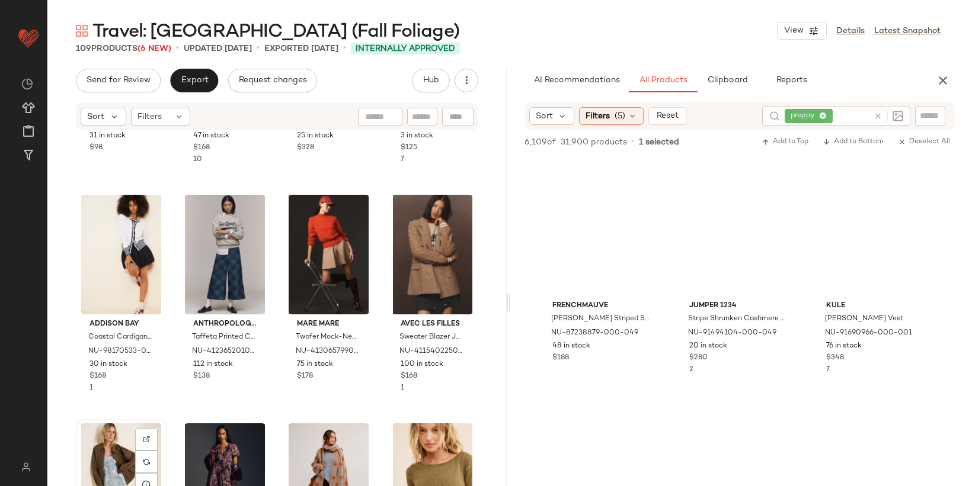
click at [112, 450] on div "View" at bounding box center [121, 484] width 82 height 120
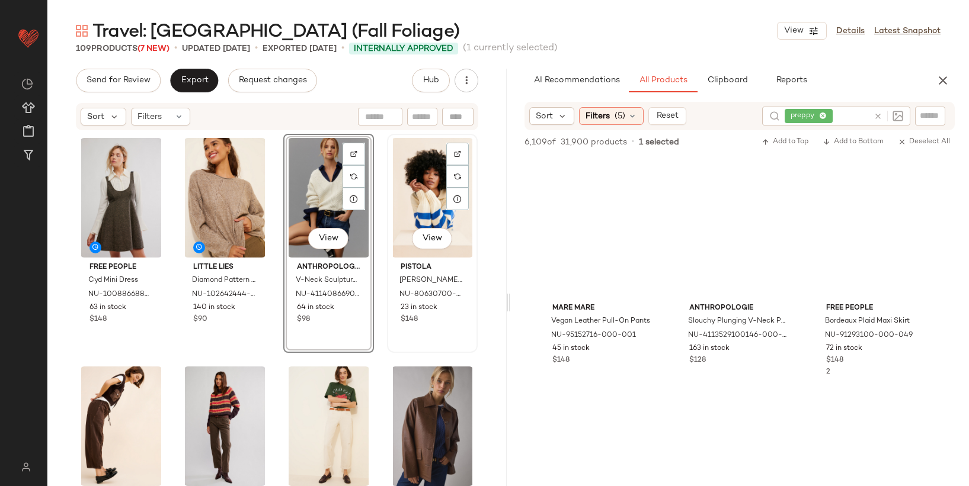
click at [420, 184] on div "View" at bounding box center [432, 198] width 82 height 120
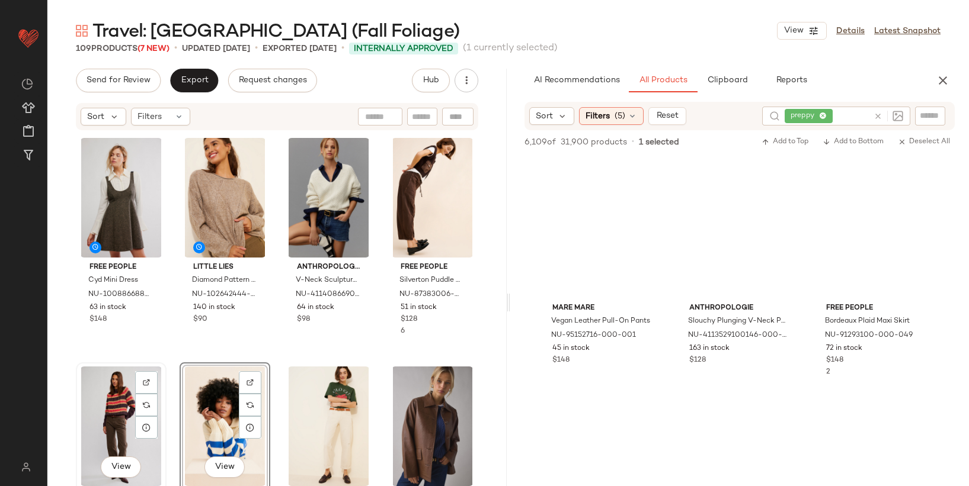
click at [116, 416] on div "View" at bounding box center [121, 427] width 82 height 120
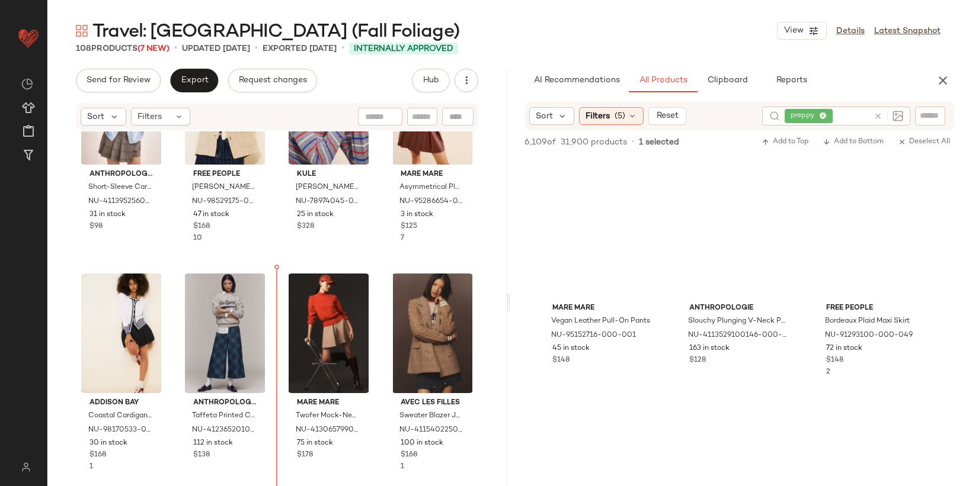
scroll to position [560, 0]
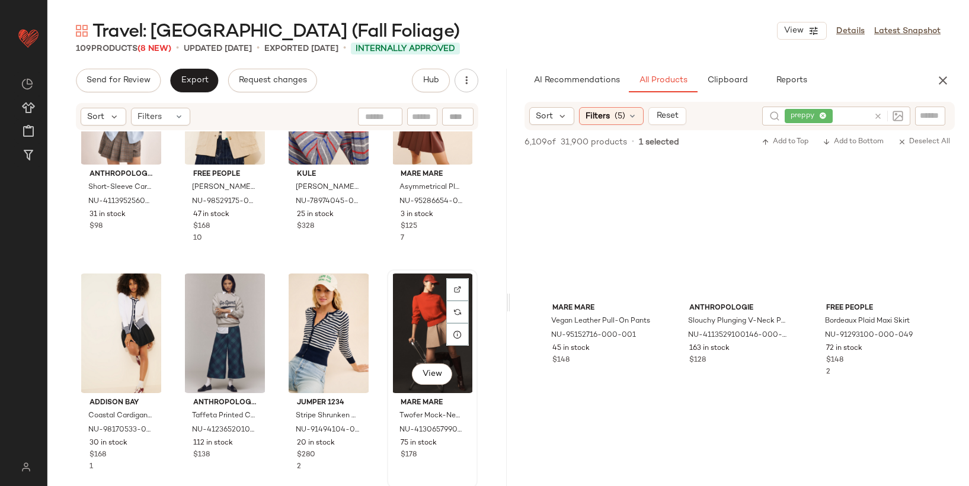
click at [414, 309] on div "View" at bounding box center [432, 334] width 82 height 120
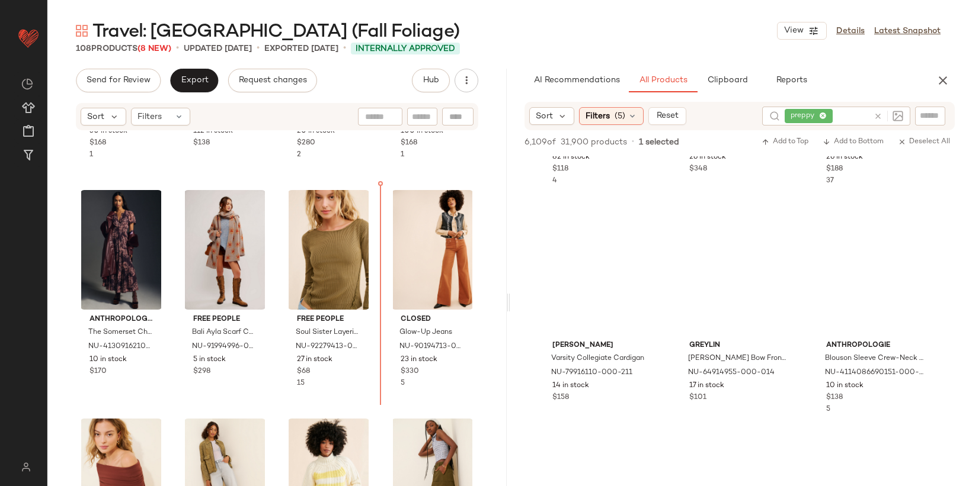
scroll to position [869, 0]
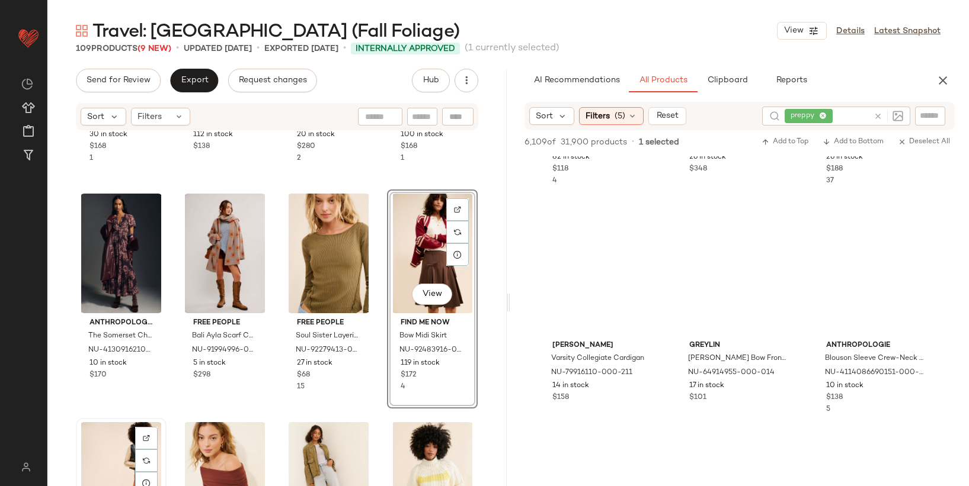
click at [122, 448] on div "View" at bounding box center [121, 482] width 82 height 120
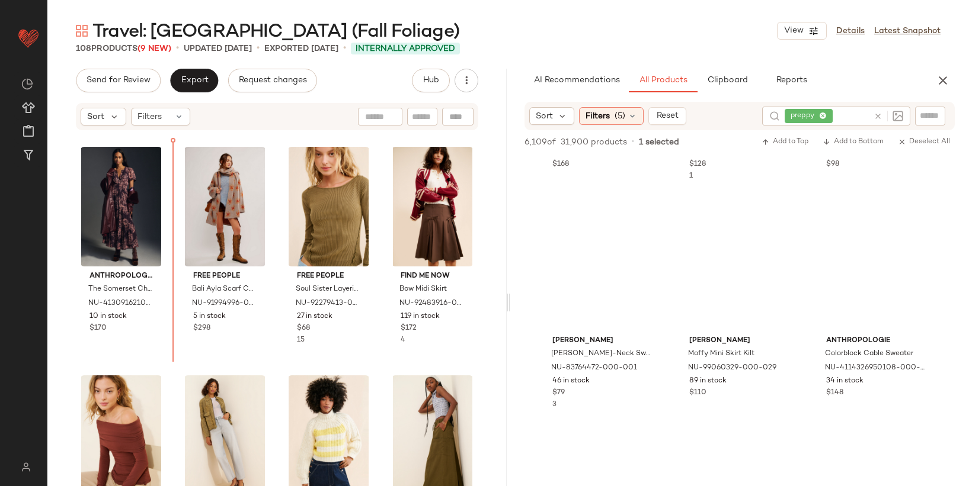
scroll to position [913, 0]
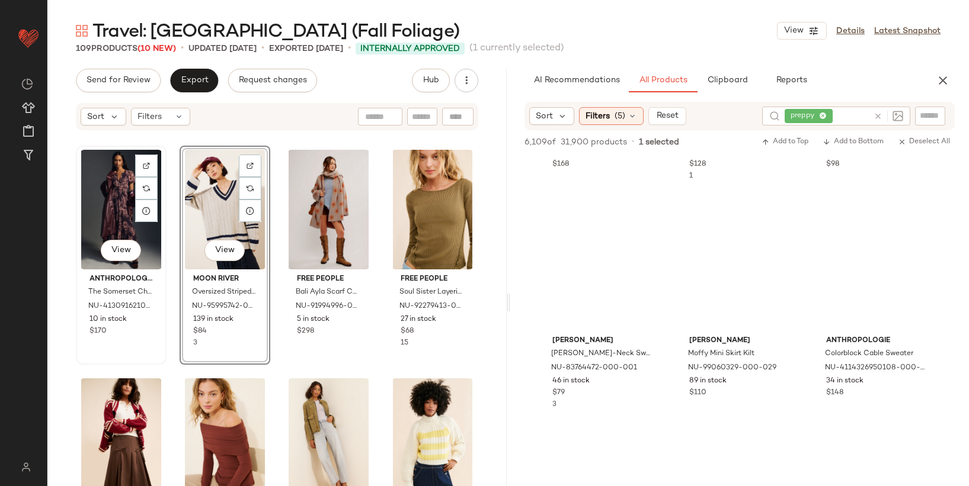
click at [108, 221] on div "View" at bounding box center [121, 210] width 82 height 120
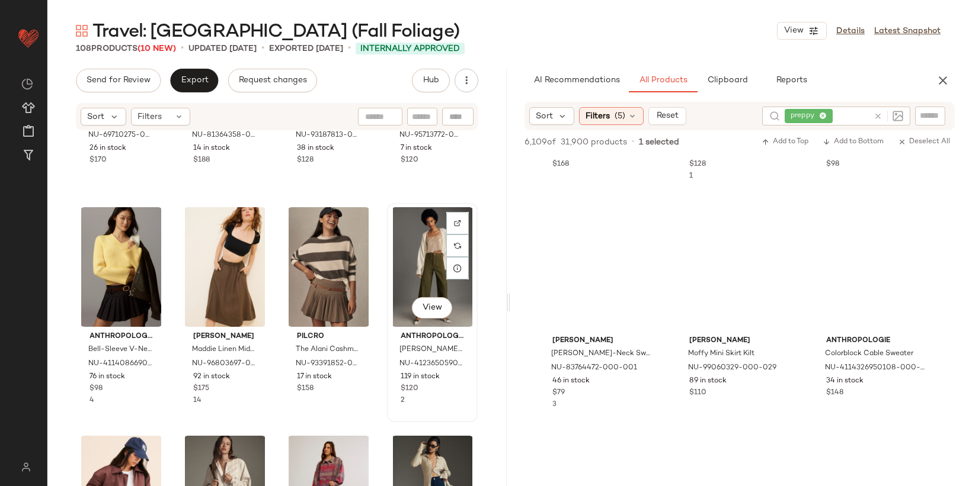
scroll to position [1769, 0]
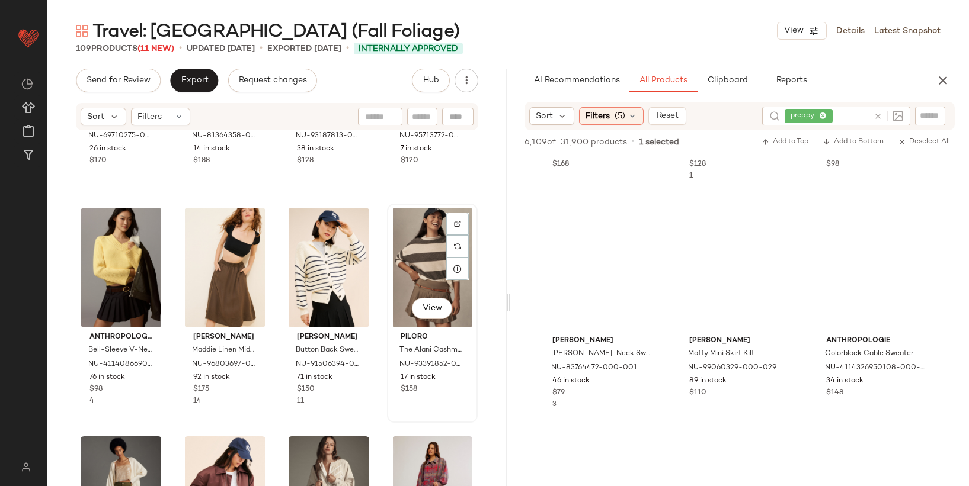
click at [434, 269] on div "View" at bounding box center [432, 268] width 82 height 120
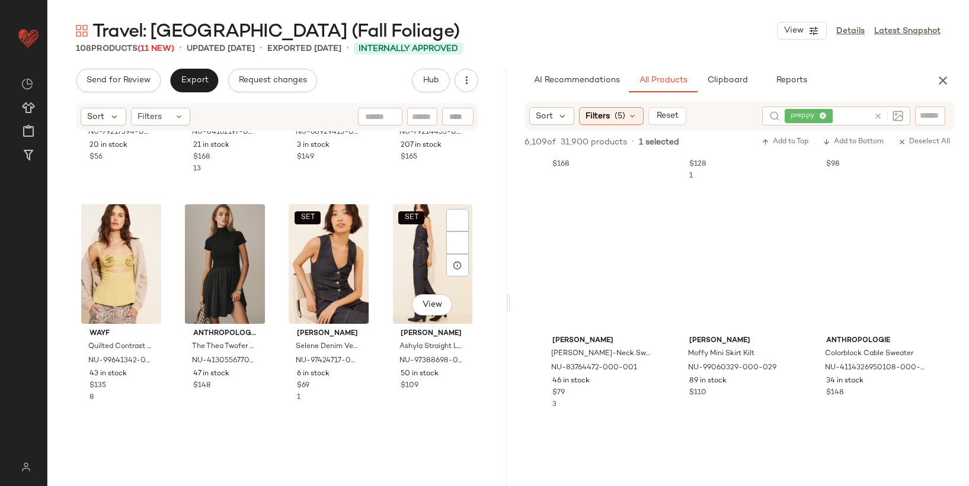
scroll to position [2483, 0]
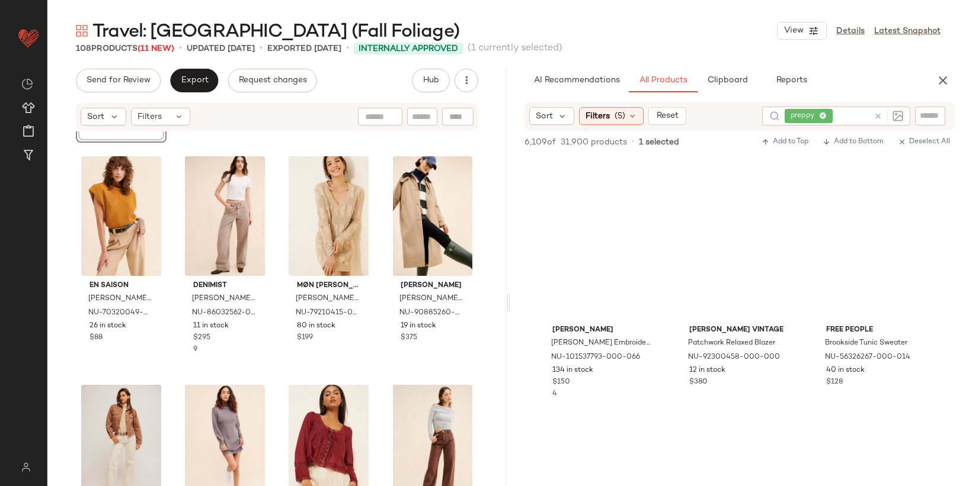
scroll to position [6606, 0]
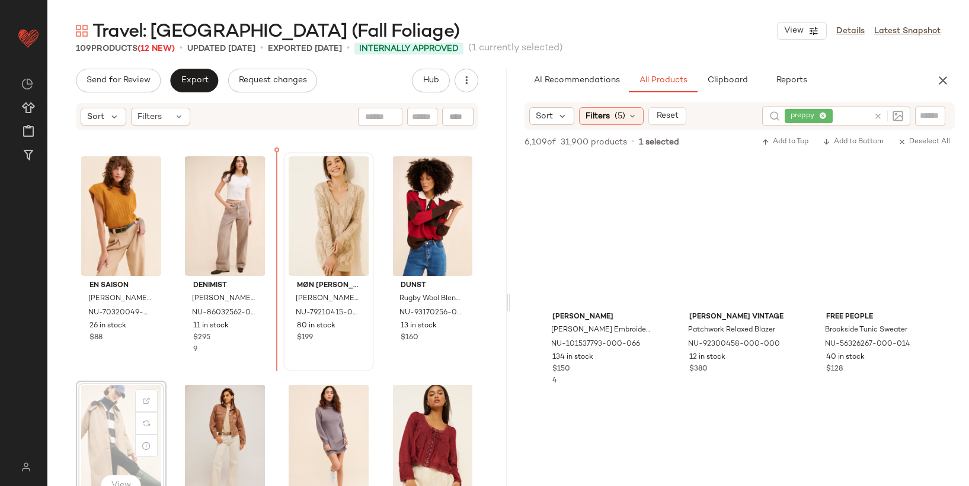
scroll to position [2733, 0]
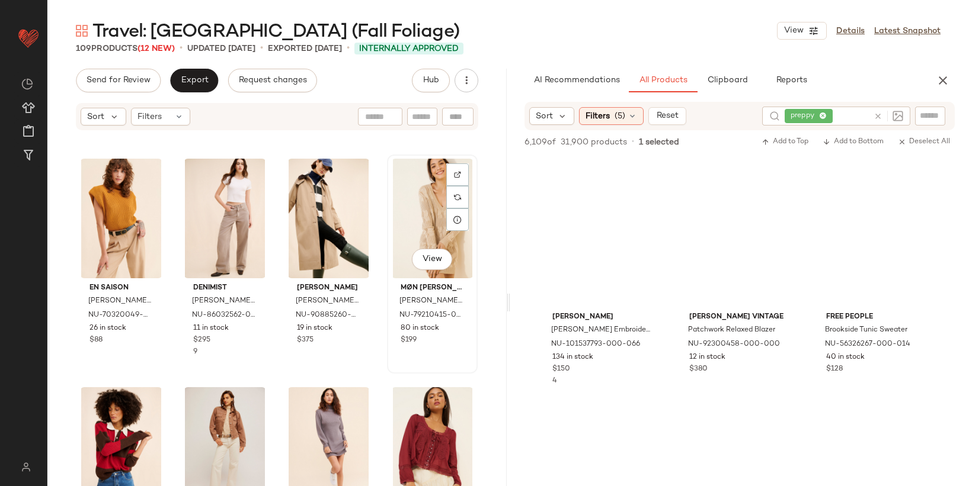
click at [409, 212] on div "View" at bounding box center [432, 219] width 82 height 120
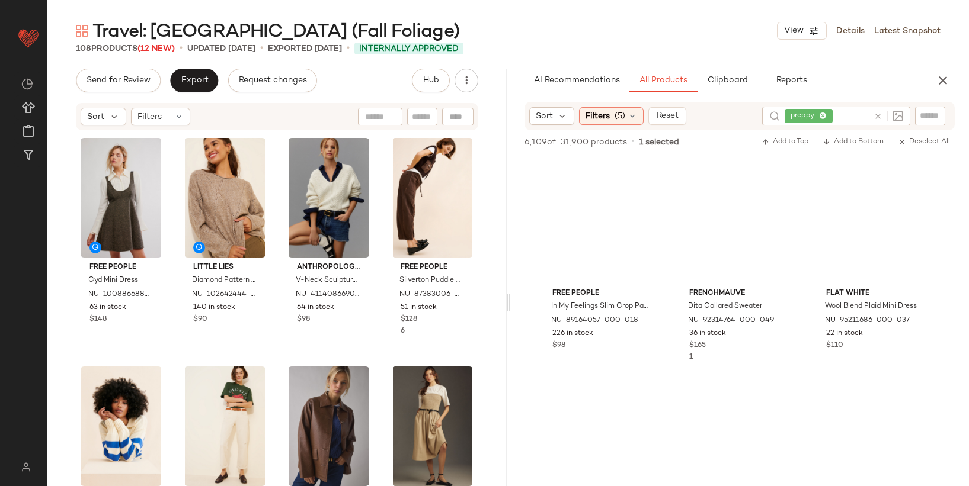
scroll to position [7316, 0]
drag, startPoint x: 779, startPoint y: 313, endPoint x: 880, endPoint y: 46, distance: 285.6
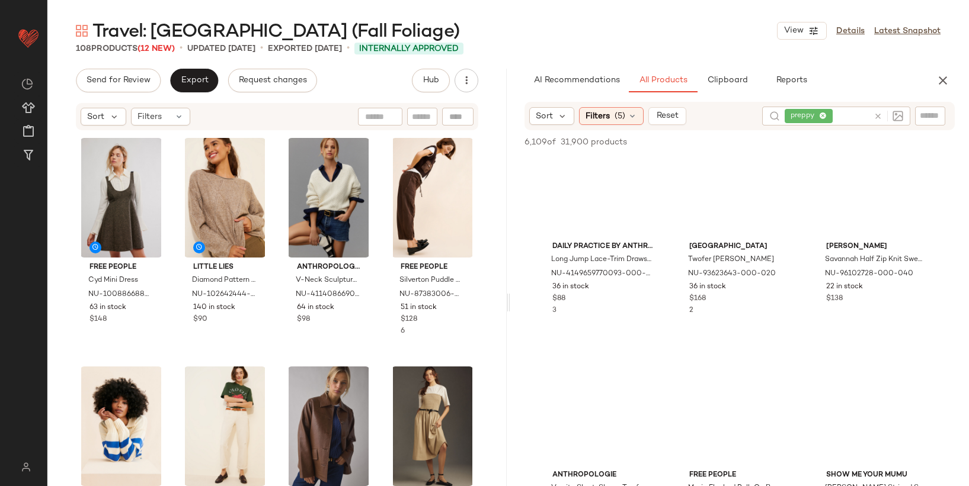
scroll to position [8513, 0]
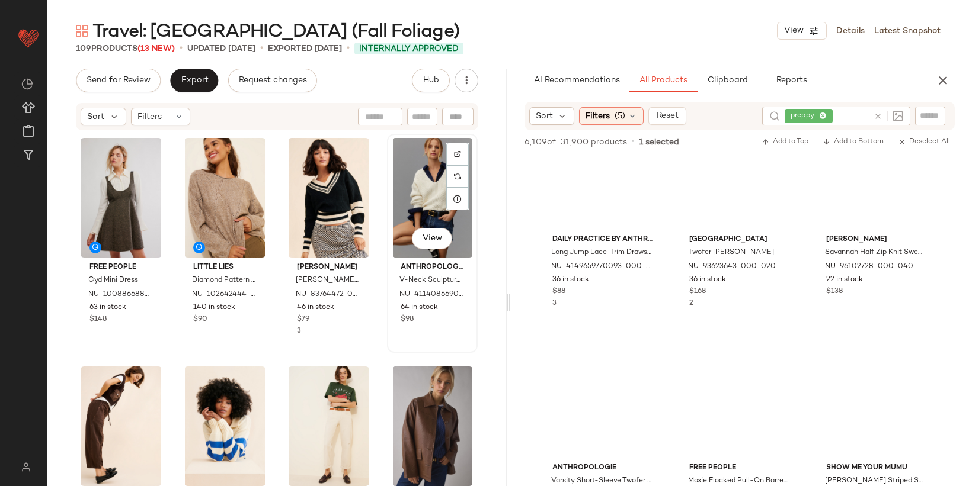
click at [412, 192] on div "View" at bounding box center [432, 198] width 82 height 120
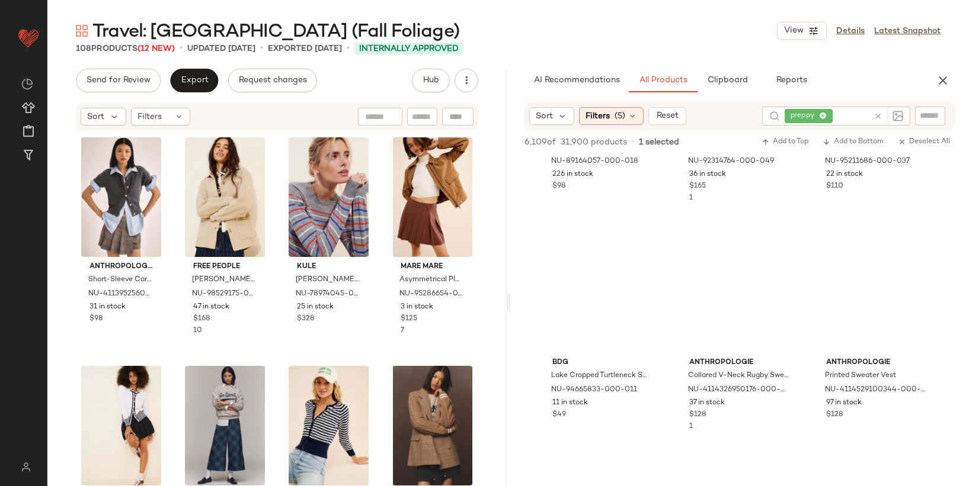
scroll to position [7696, 0]
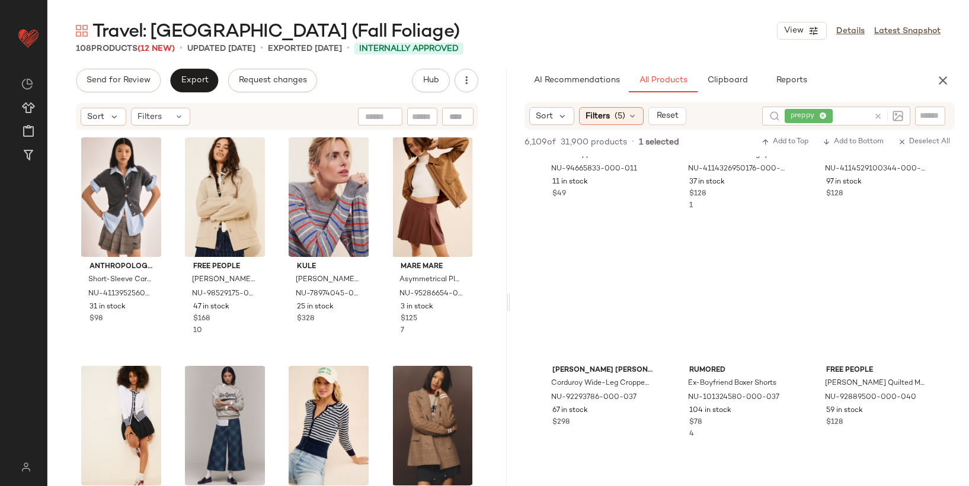
click at [879, 117] on icon at bounding box center [877, 116] width 9 height 9
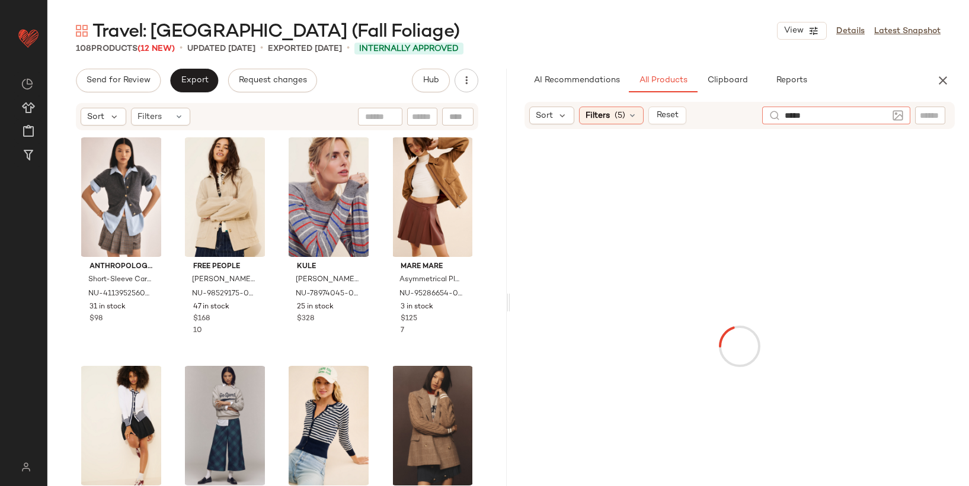
type input "******"
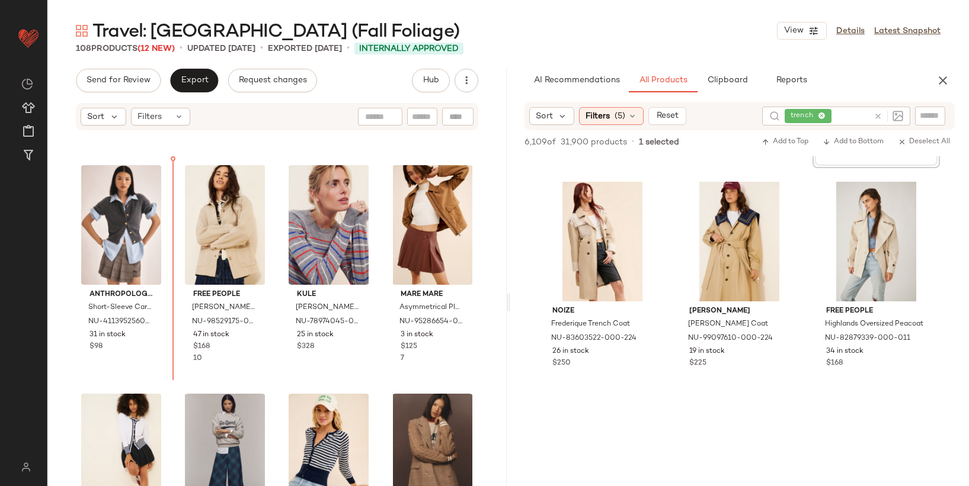
scroll to position [420, 0]
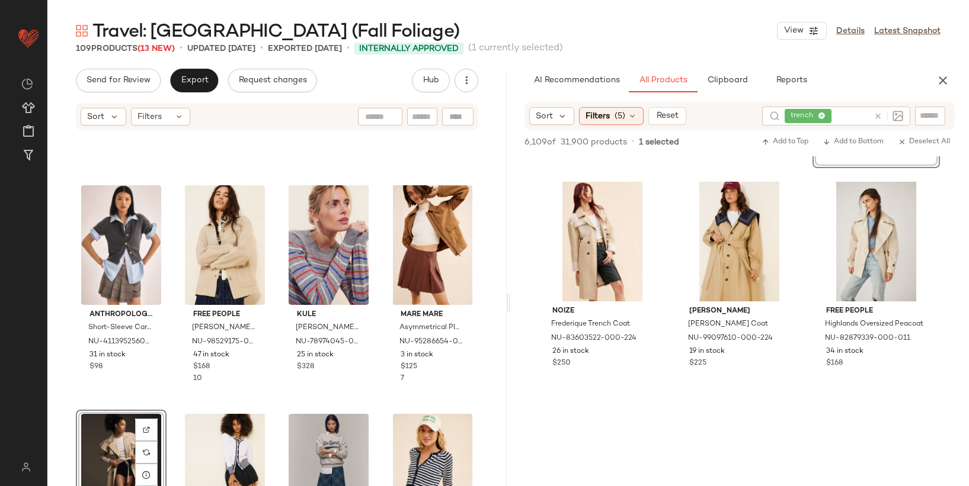
click at [105, 443] on div "View" at bounding box center [121, 474] width 82 height 120
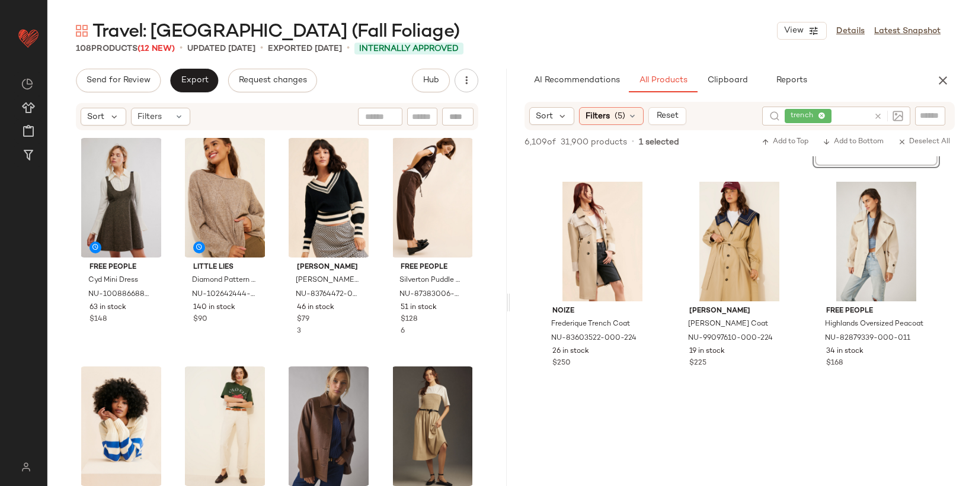
click at [203, 66] on div "Travel: [GEOGRAPHIC_DATA] (Fall Foliage) View Details Latest Snapshot 108 Produ…" at bounding box center [507, 253] width 921 height 468
click at [203, 75] on button "Export" at bounding box center [194, 81] width 48 height 24
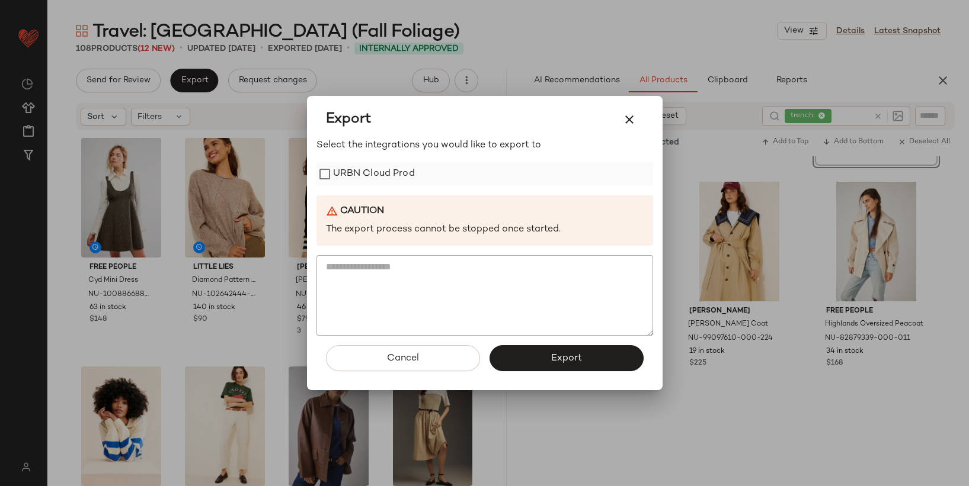
click at [403, 174] on label "URBN Cloud Prod" at bounding box center [374, 174] width 82 height 24
click at [533, 358] on button "Export" at bounding box center [566, 358] width 154 height 26
